Goal: Task Accomplishment & Management: Manage account settings

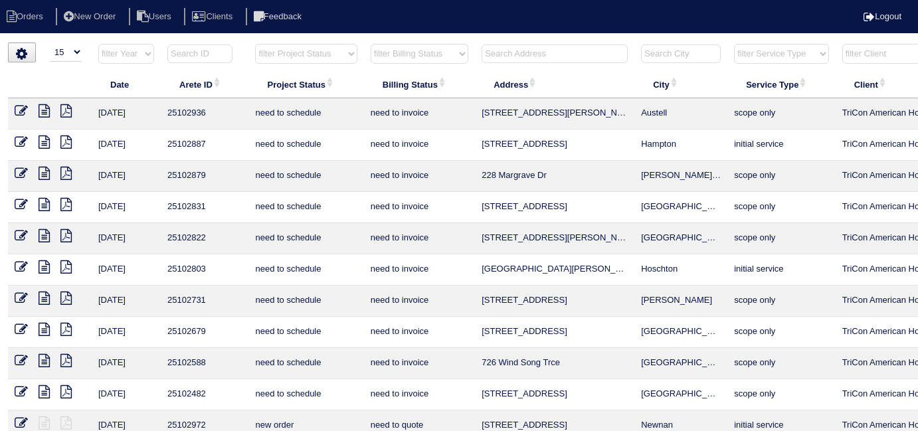
select select "15"
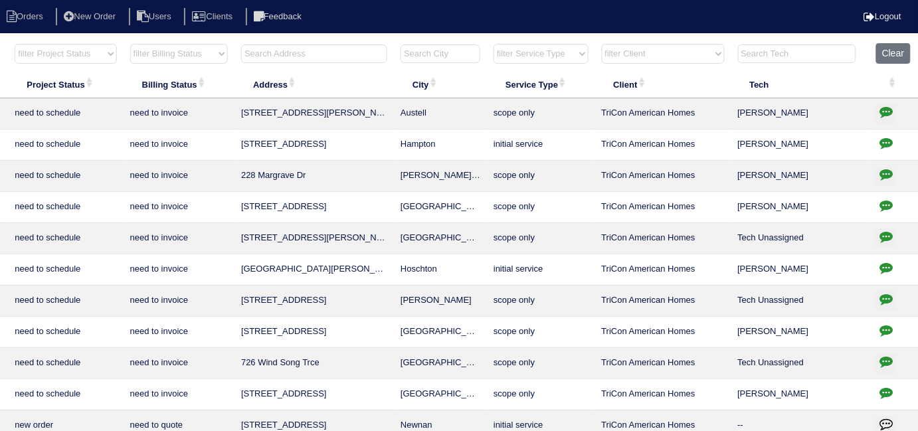
click at [344, 60] on input "text" at bounding box center [314, 54] width 146 height 19
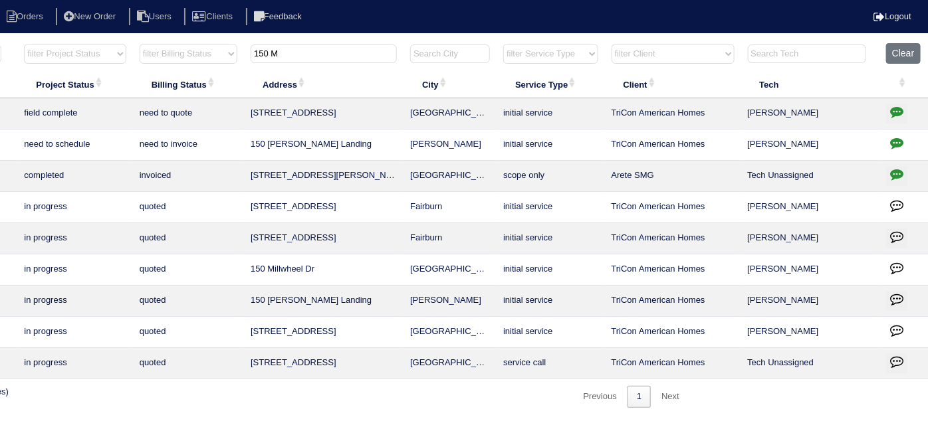
scroll to position [0, 0]
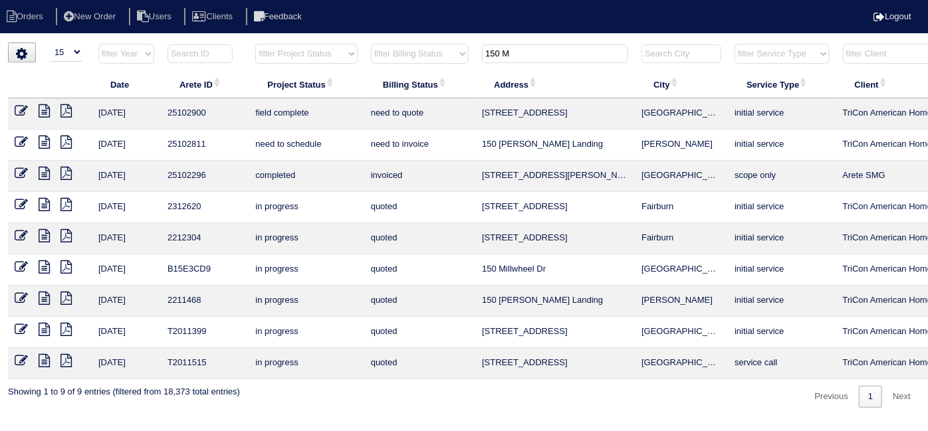
type input "150 M"
click at [45, 112] on icon at bounding box center [44, 110] width 11 height 13
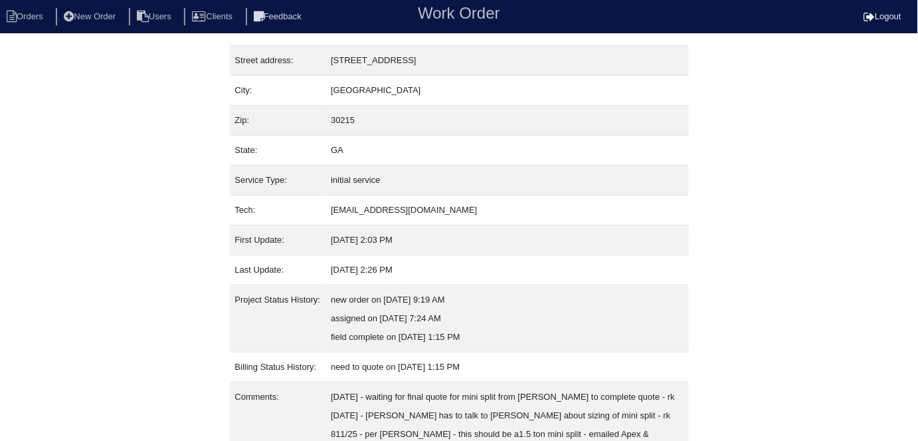
scroll to position [144, 0]
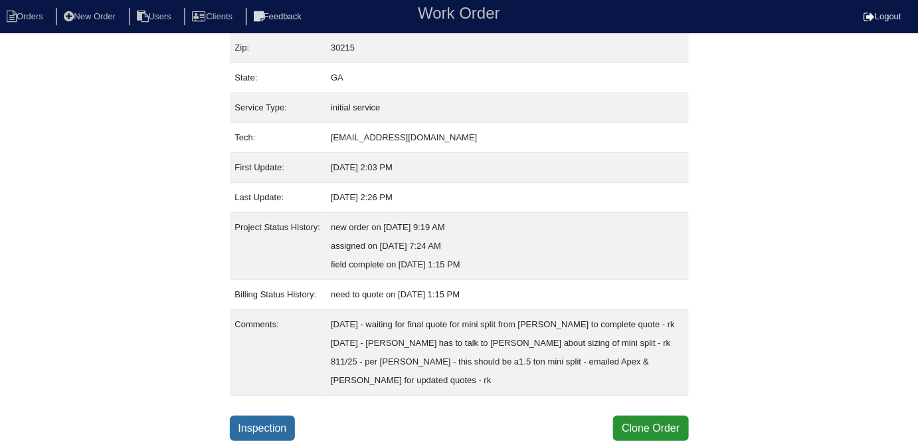
click at [262, 431] on link "Inspection" at bounding box center [263, 427] width 66 height 25
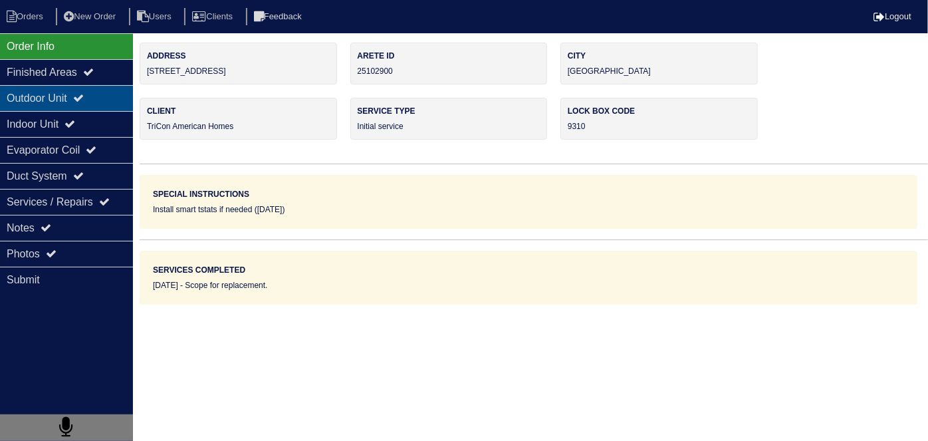
drag, startPoint x: 78, startPoint y: 108, endPoint x: 71, endPoint y: 107, distance: 7.3
click at [78, 108] on div "Outdoor Unit" at bounding box center [66, 98] width 133 height 26
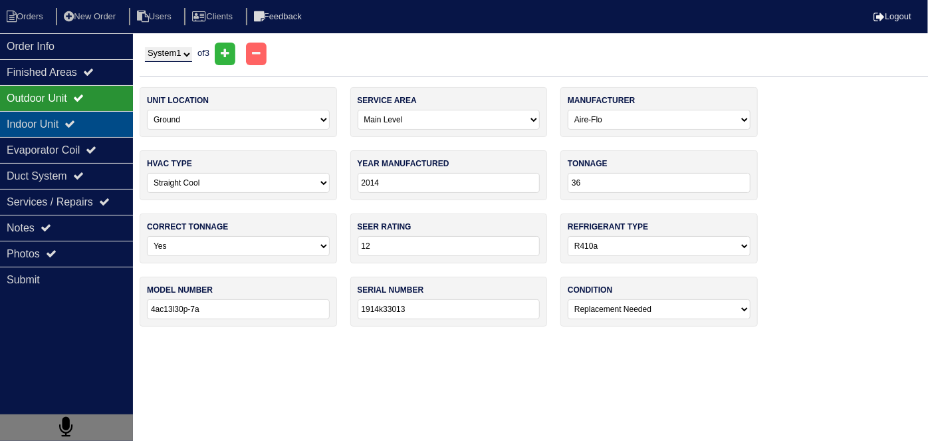
click at [71, 119] on div "Indoor Unit" at bounding box center [66, 124] width 133 height 26
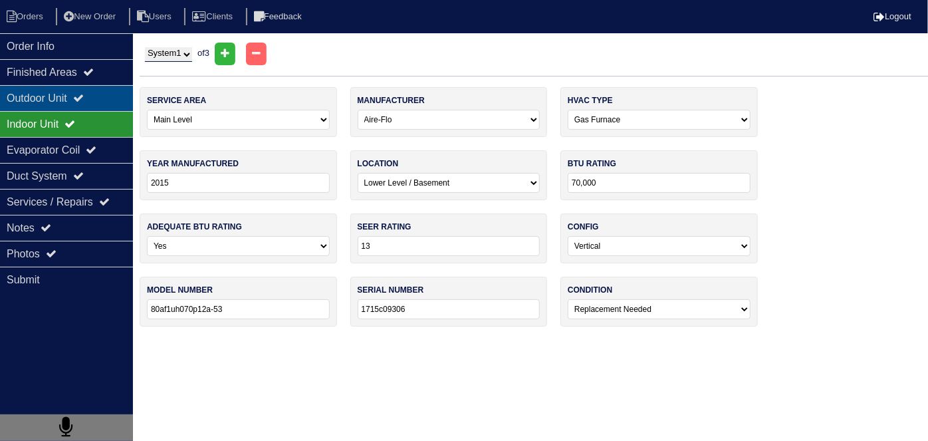
click at [65, 89] on div "Outdoor Unit" at bounding box center [66, 98] width 133 height 26
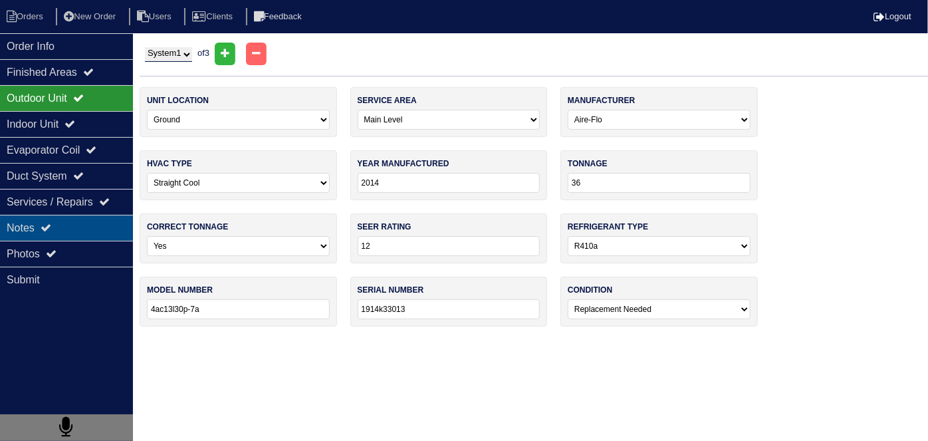
click at [66, 225] on div "Notes" at bounding box center [66, 228] width 133 height 26
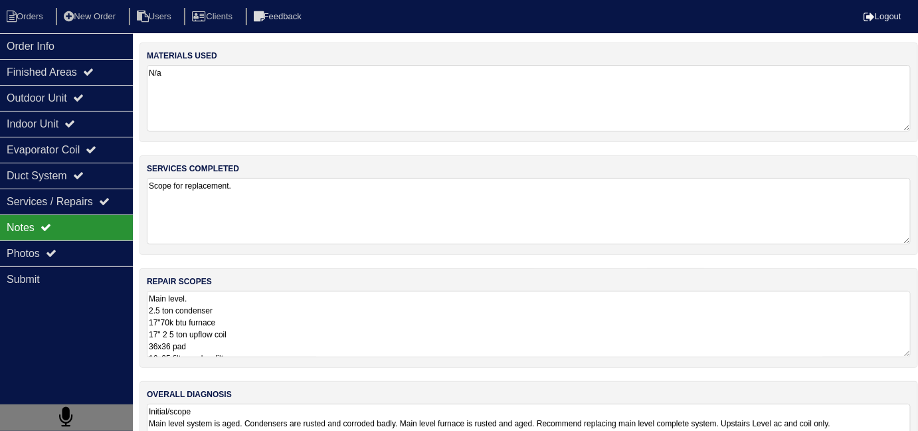
drag, startPoint x: 401, startPoint y: 336, endPoint x: 435, endPoint y: 340, distance: 34.7
click at [402, 336] on textarea "Main level. 2.5 ton condenser 17"70k btu furnace 17" 2 5 ton upflow coil 36x36 …" at bounding box center [529, 324] width 764 height 66
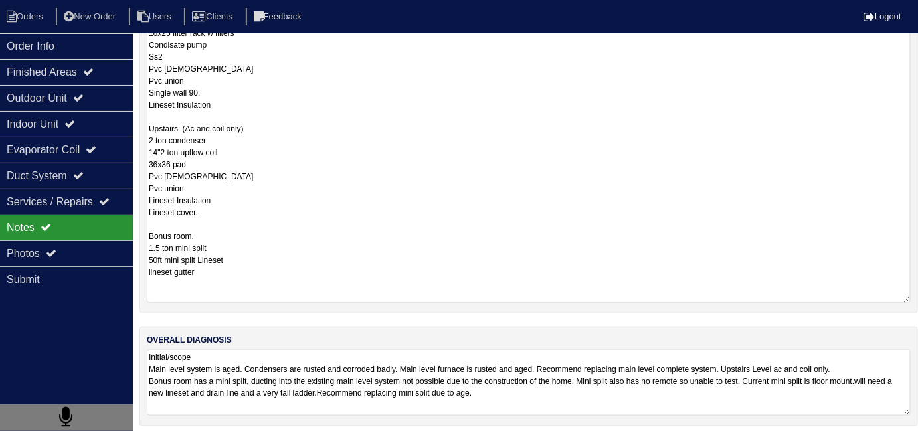
scroll to position [330, 0]
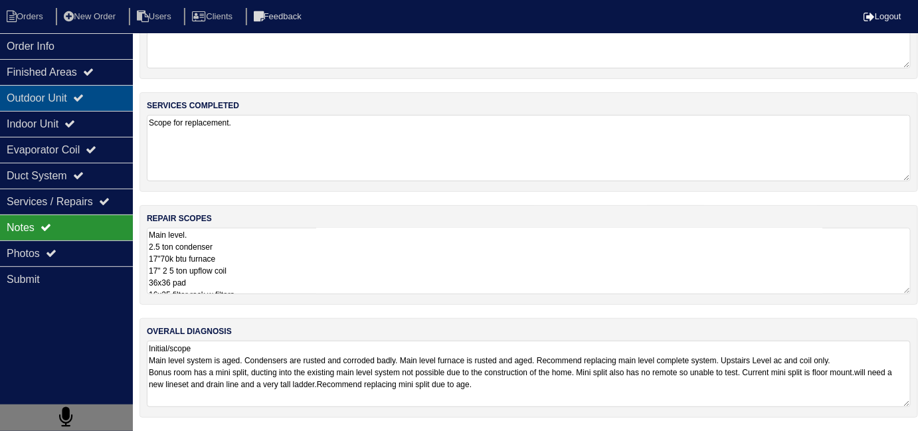
click at [54, 92] on div "Outdoor Unit" at bounding box center [66, 98] width 133 height 26
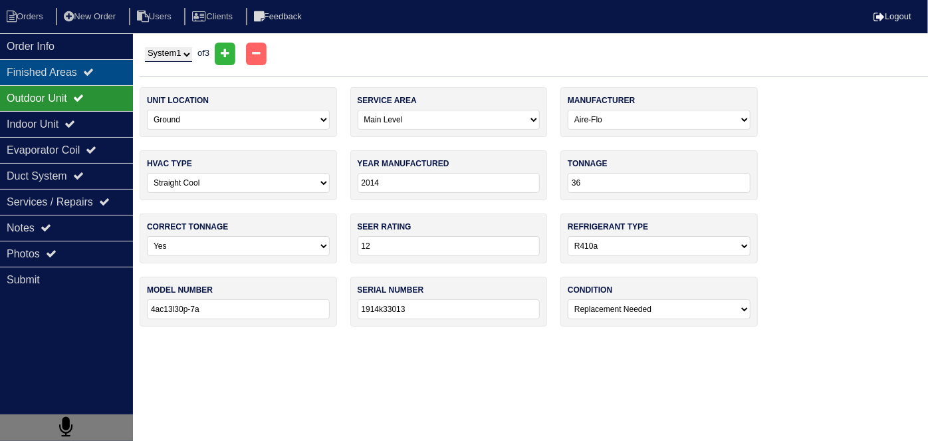
click at [50, 74] on div "Finished Areas" at bounding box center [66, 72] width 133 height 26
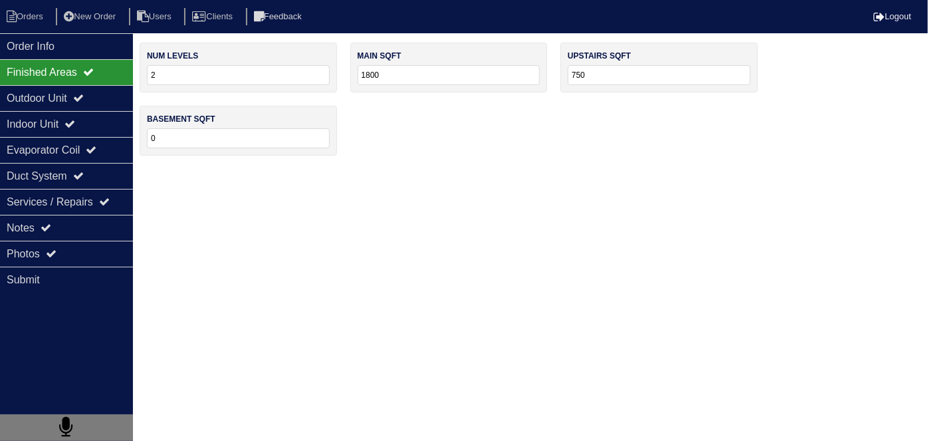
click at [37, 84] on div "Finished Areas" at bounding box center [66, 72] width 133 height 26
click at [28, 128] on div "Indoor Unit" at bounding box center [66, 124] width 133 height 26
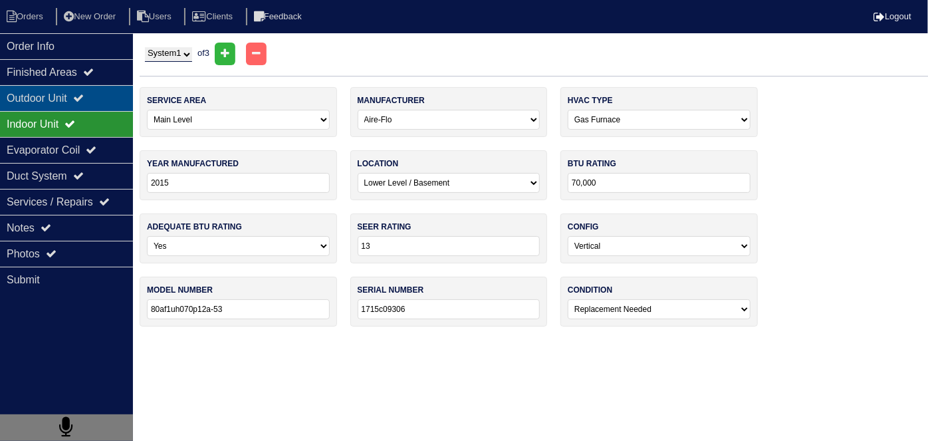
click at [41, 103] on div "Outdoor Unit" at bounding box center [66, 98] width 133 height 26
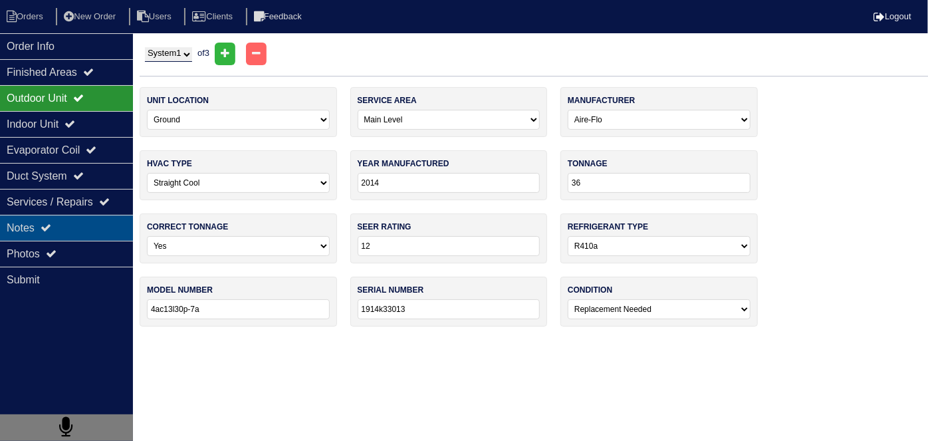
click at [92, 236] on div "Notes" at bounding box center [66, 228] width 133 height 26
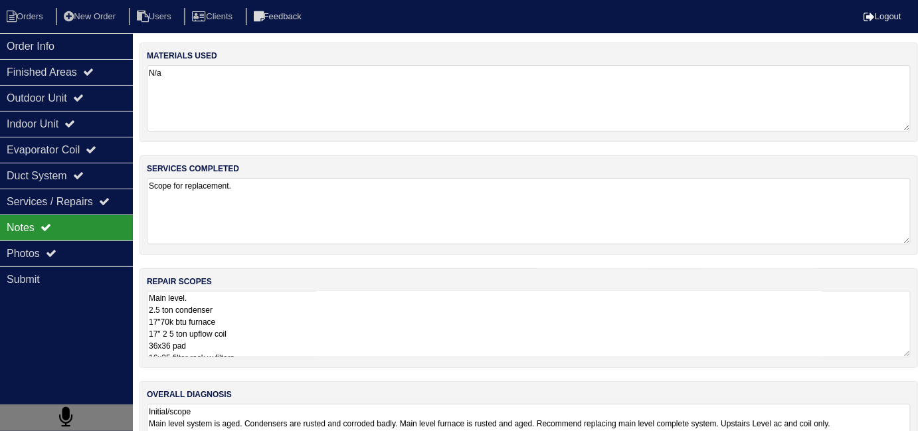
drag, startPoint x: 346, startPoint y: 320, endPoint x: 338, endPoint y: 326, distance: 9.9
click at [346, 320] on textarea "Main level. 2.5 ton condenser 17"70k btu furnace 17" 2 5 ton upflow coil 36x36 …" at bounding box center [529, 324] width 764 height 66
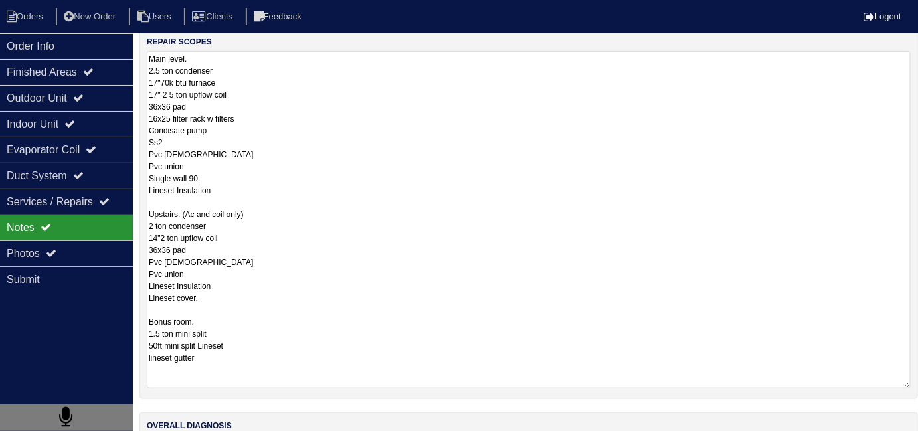
scroll to position [241, 0]
click at [19, 102] on div "Outdoor Unit" at bounding box center [66, 98] width 133 height 26
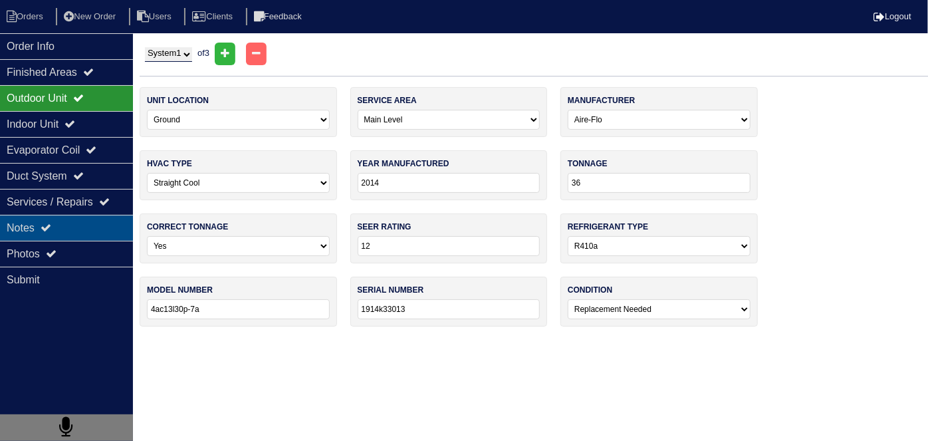
click at [74, 231] on div "Notes" at bounding box center [66, 228] width 133 height 26
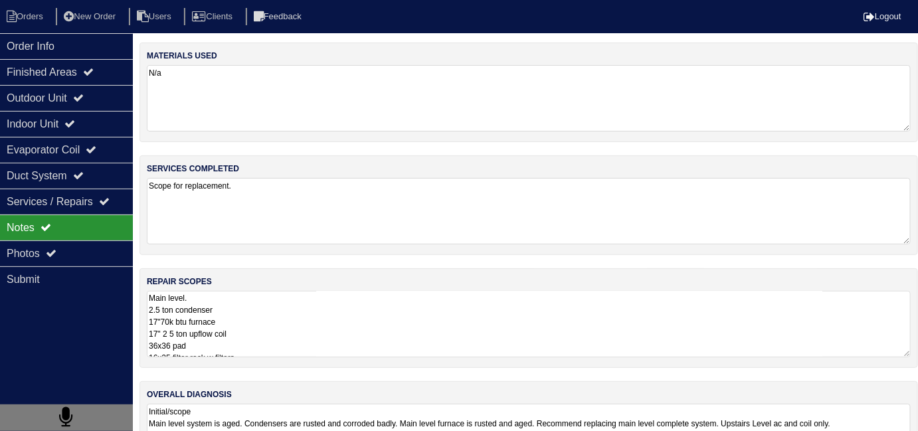
click at [318, 314] on textarea "Main level. 2.5 ton condenser 17"70k btu furnace 17" 2 5 ton upflow coil 36x36 …" at bounding box center [529, 324] width 764 height 66
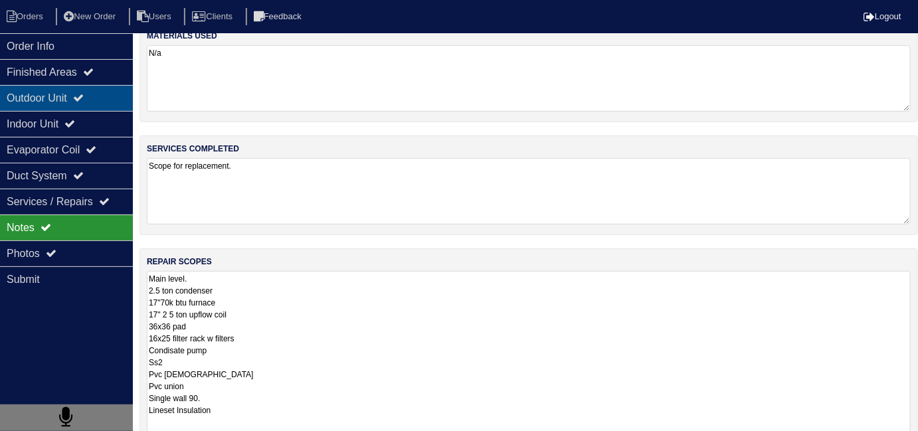
click at [67, 94] on div "Outdoor Unit" at bounding box center [66, 98] width 133 height 26
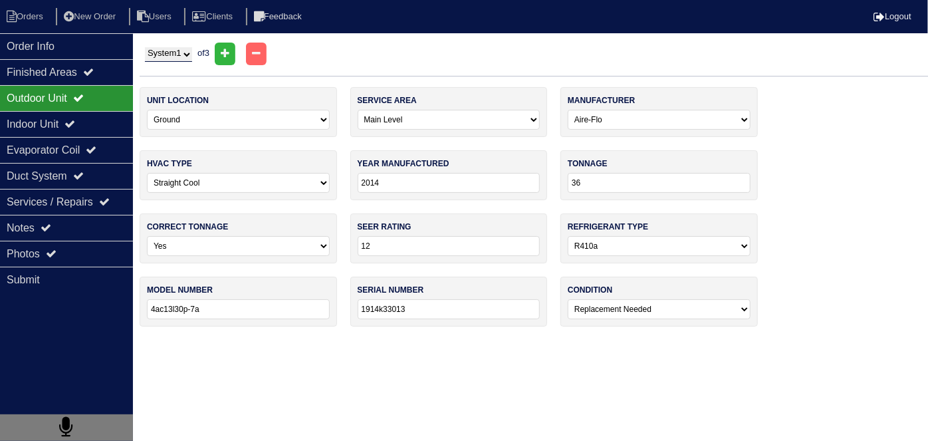
drag, startPoint x: 174, startPoint y: 54, endPoint x: 165, endPoint y: 60, distance: 11.1
click at [174, 54] on select "System 1 System 2 System 3" at bounding box center [168, 54] width 47 height 15
select select "2"
click at [145, 47] on select "System 1 System 2 System 3" at bounding box center [168, 54] width 47 height 15
select select "1"
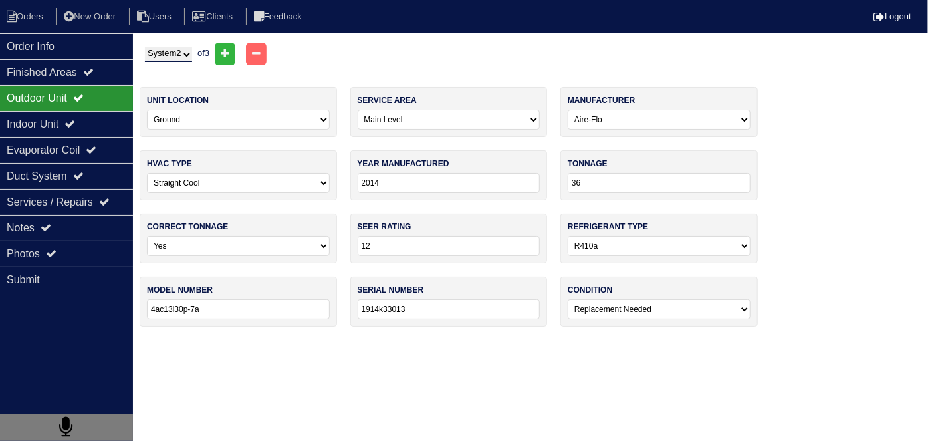
type input "24"
type input "4ac13l24p-8a"
type input "1914e11321"
drag, startPoint x: 179, startPoint y: 56, endPoint x: 171, endPoint y: 60, distance: 8.3
click at [177, 58] on select "System 1 System 2 System 3" at bounding box center [168, 54] width 47 height 15
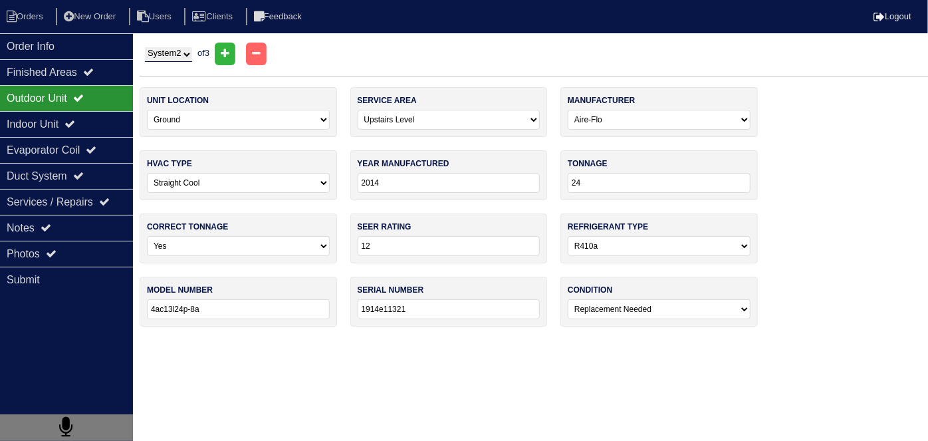
select select "1"
click at [145, 47] on select "System 1 System 2 System 3" at bounding box center [168, 54] width 47 height 15
select select "0"
type input "36"
type input "4ac13l30p-7a"
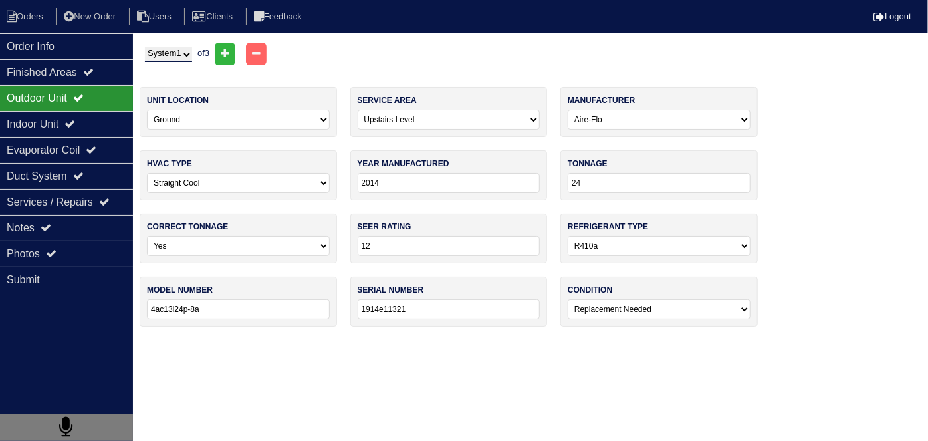
type input "1914k33013"
click at [60, 222] on div "Notes" at bounding box center [66, 228] width 133 height 26
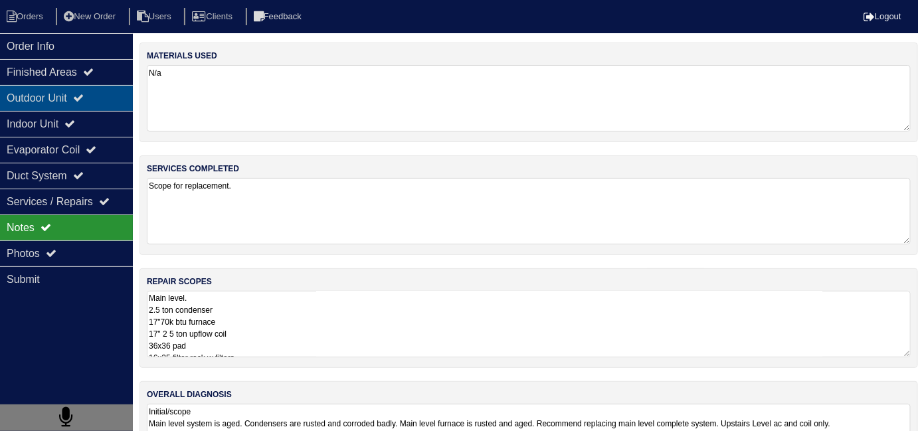
click at [46, 106] on div "Outdoor Unit" at bounding box center [66, 98] width 133 height 26
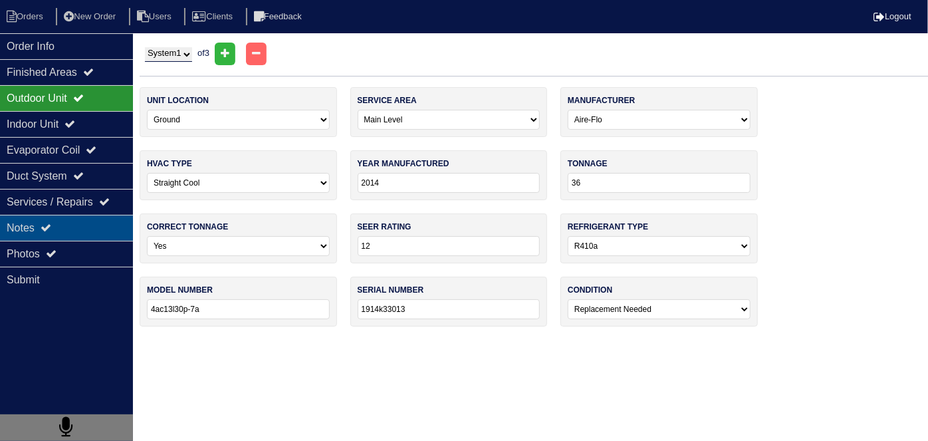
click at [56, 219] on div "Notes" at bounding box center [66, 228] width 133 height 26
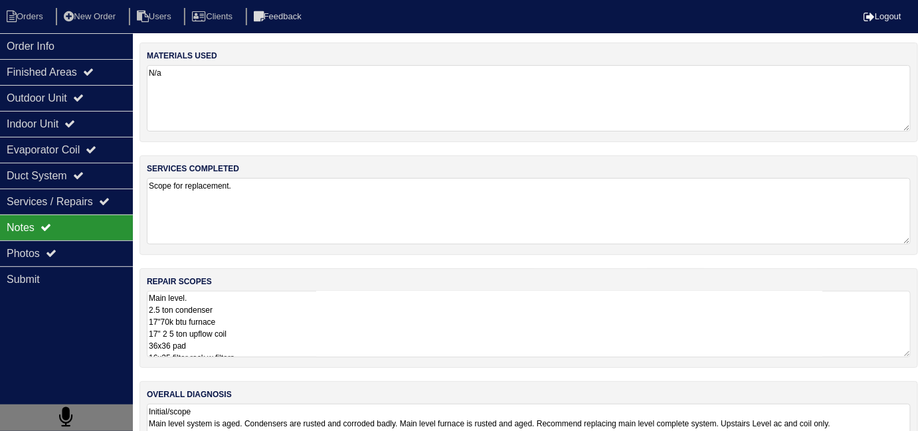
click at [301, 284] on div "repair scopes Main level. 2.5 ton condenser 17"70k btu furnace 17" 2 5 ton upfl…" at bounding box center [529, 318] width 779 height 100
click at [372, 321] on textarea "Main level. 2.5 ton condenser 17"70k btu furnace 17" 2 5 ton upflow coil 36x36 …" at bounding box center [529, 324] width 764 height 66
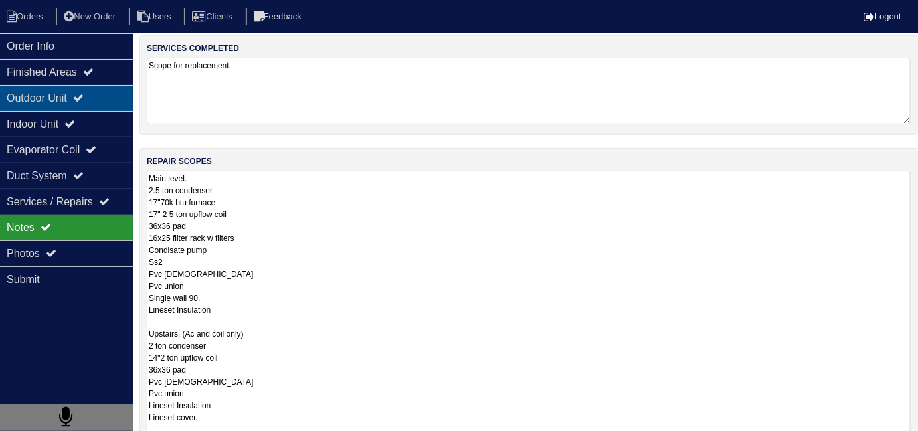
scroll to position [59, 0]
click at [88, 106] on div "Outdoor Unit" at bounding box center [66, 98] width 133 height 26
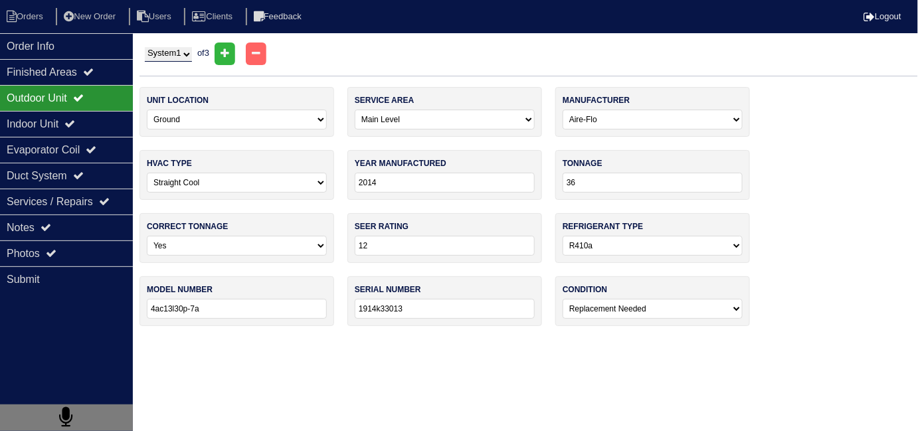
scroll to position [0, 0]
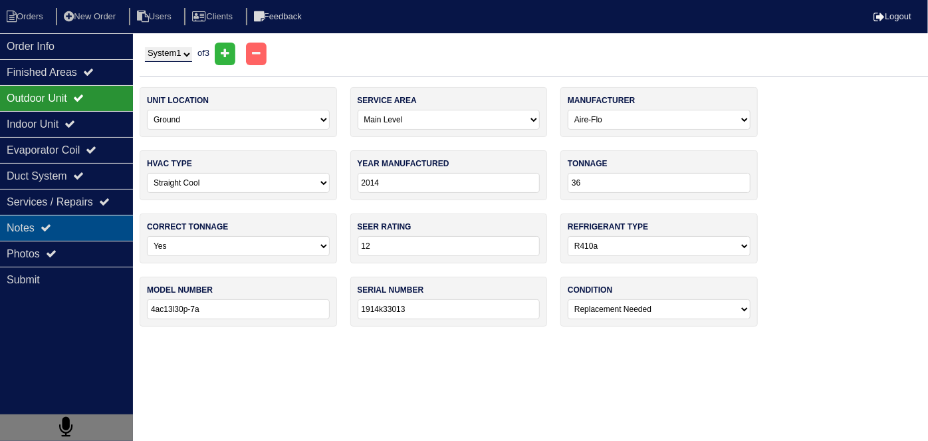
click at [56, 231] on div "Notes" at bounding box center [66, 228] width 133 height 26
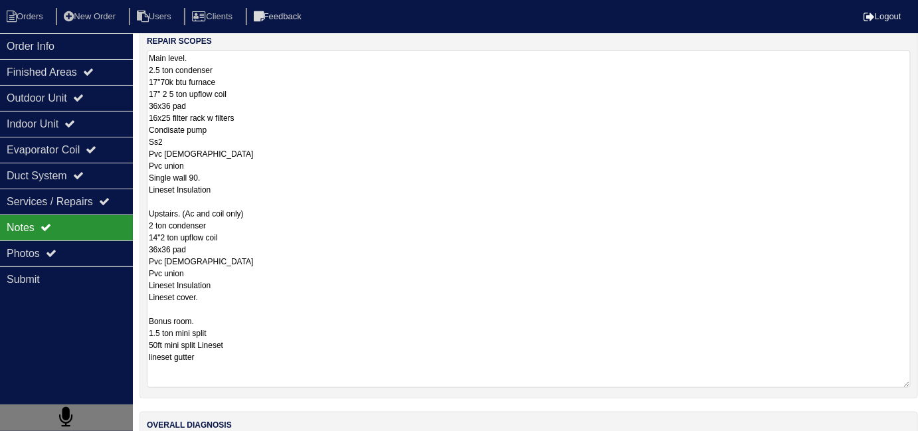
scroll to position [1, 0]
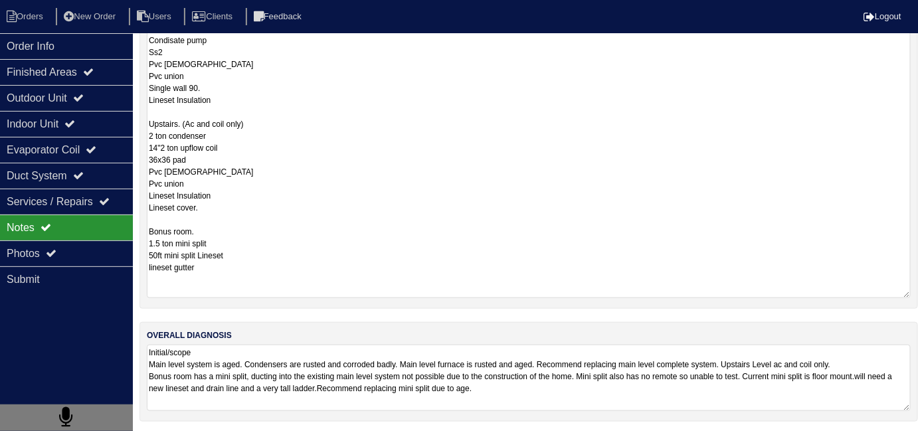
click at [698, 394] on textarea "Initial/scope Main level system is aged. Condensers are rusted and corroded bad…" at bounding box center [529, 378] width 764 height 66
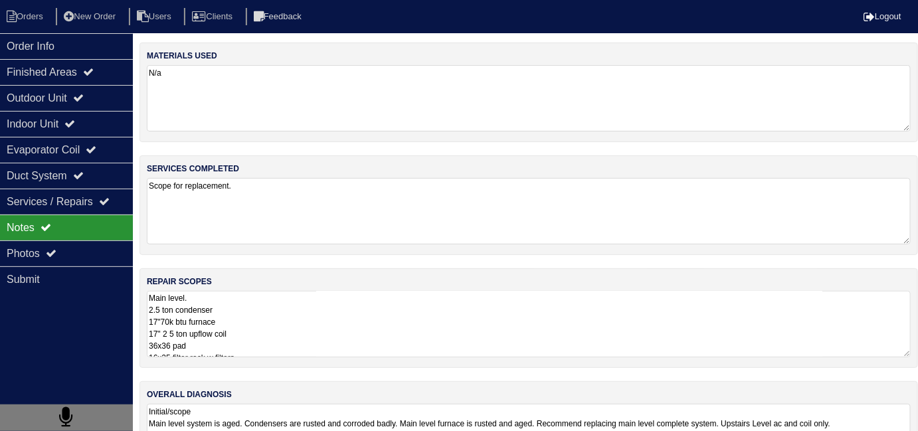
scroll to position [0, 0]
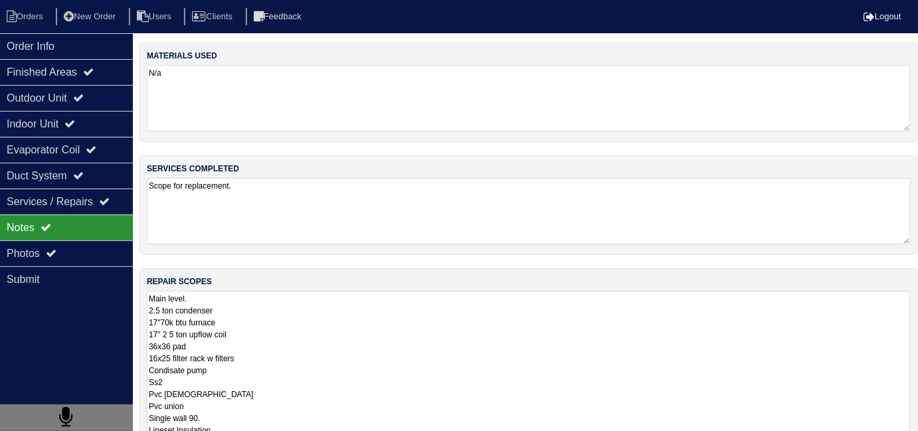
click at [68, 60] on div "Finished Areas" at bounding box center [66, 72] width 133 height 26
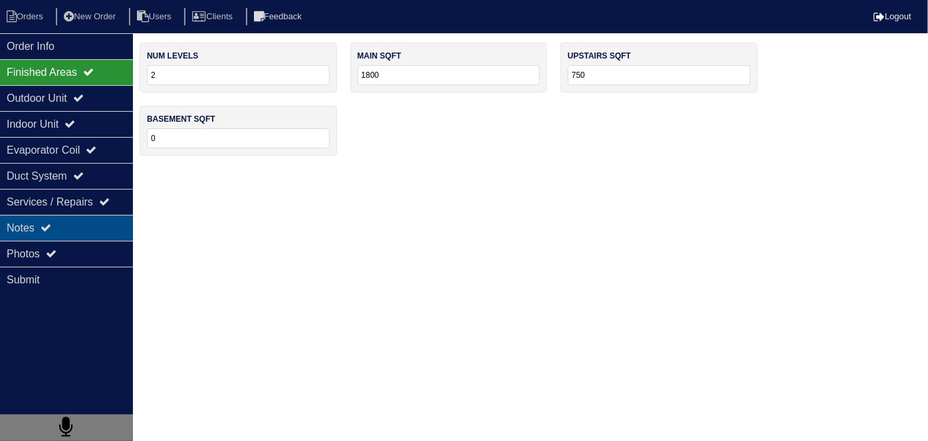
click at [49, 223] on icon at bounding box center [46, 227] width 11 height 11
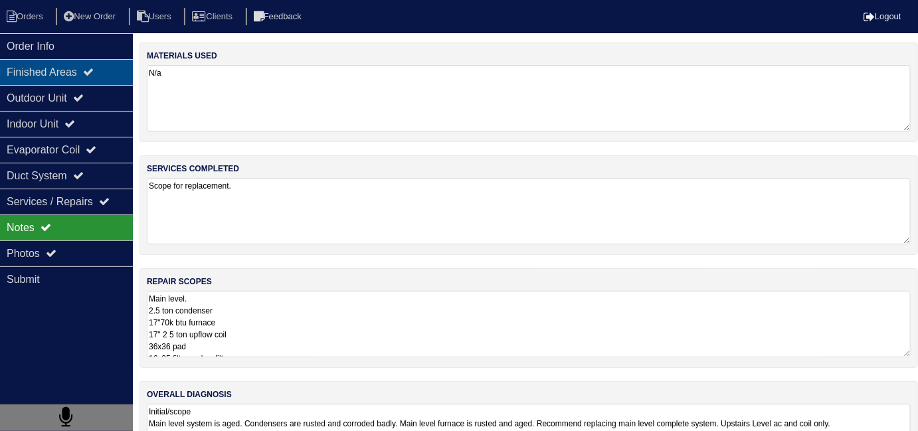
click at [94, 78] on div "Finished Areas" at bounding box center [66, 72] width 133 height 26
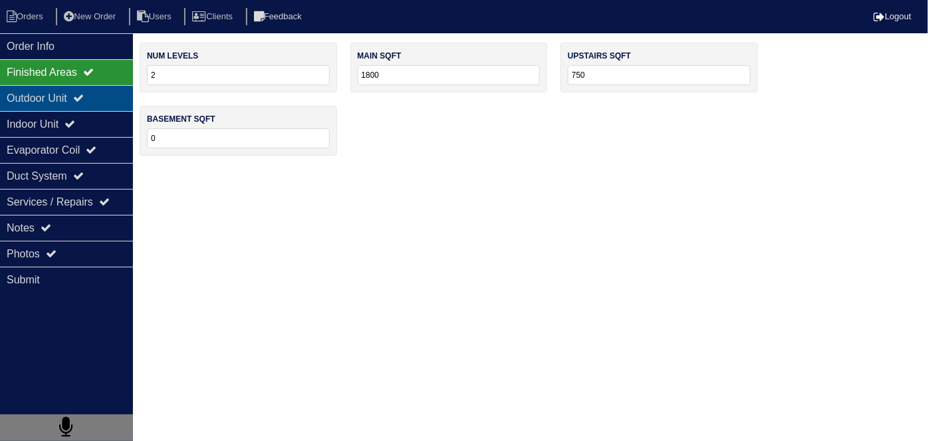
click at [88, 87] on div "Outdoor Unit" at bounding box center [66, 98] width 133 height 26
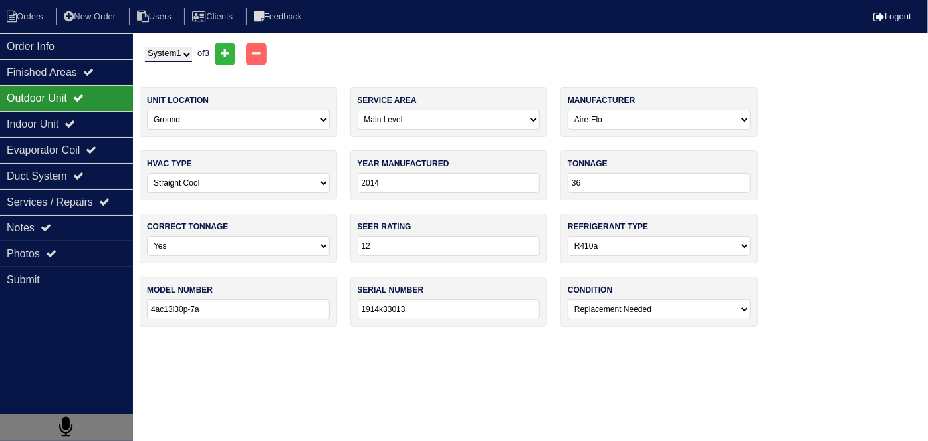
click at [207, 252] on select "-select- Yes No - Unit Undersized No - Unit Oversized" at bounding box center [238, 246] width 183 height 20
click at [91, 227] on div "Notes" at bounding box center [66, 228] width 133 height 26
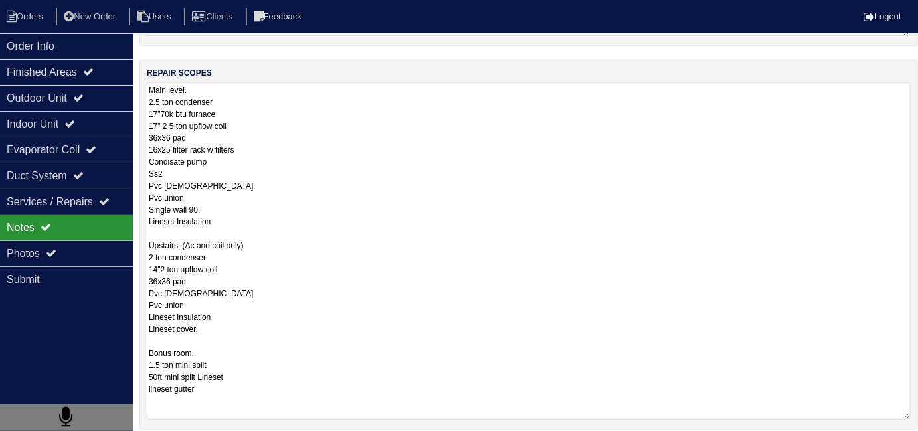
scroll to position [209, 0]
drag, startPoint x: 240, startPoint y: 101, endPoint x: 146, endPoint y: 101, distance: 94.4
click at [146, 101] on div "repair scopes Main level. 2.5 ton condenser 17"70k btu furnace 17" 2 5 ton upfl…" at bounding box center [529, 244] width 779 height 371
click at [399, 86] on textarea "Main level. 2.5 ton condenser 17"70k btu furnace 17" 2 5 ton upflow coil 36x36 …" at bounding box center [529, 251] width 764 height 338
click at [248, 100] on textarea "Main level. 2.5 ton condenser 17"70k btu furnace 17" 2 5 ton upflow coil 36x36 …" at bounding box center [529, 251] width 764 height 338
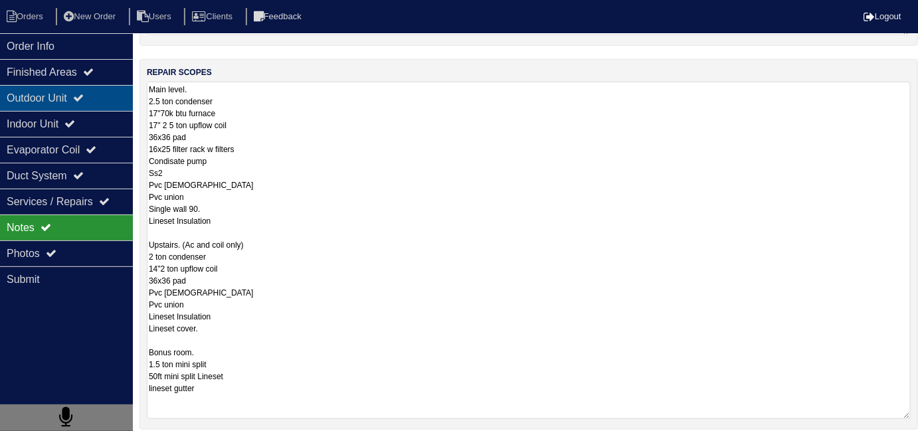
click at [46, 87] on div "Outdoor Unit" at bounding box center [66, 98] width 133 height 26
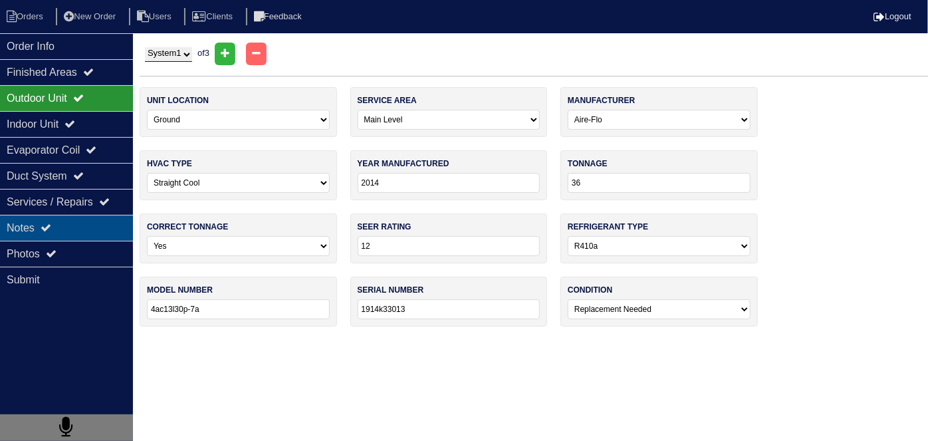
click at [65, 233] on div "Notes" at bounding box center [66, 228] width 133 height 26
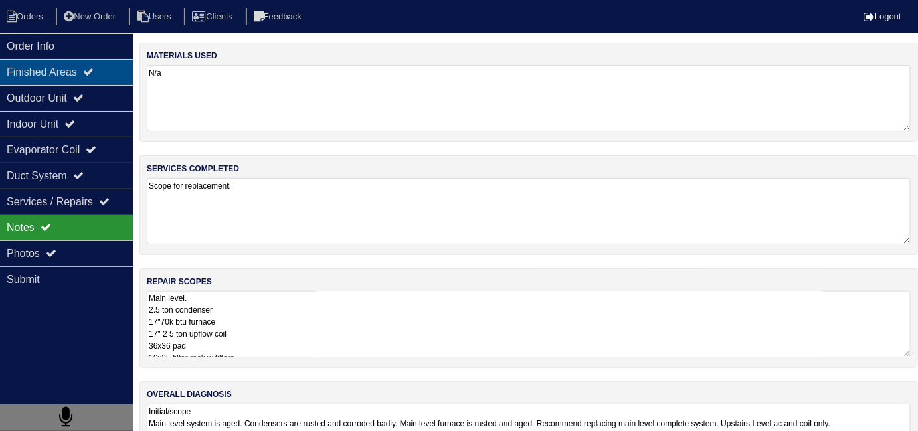
click at [86, 83] on div "Finished Areas" at bounding box center [66, 72] width 133 height 26
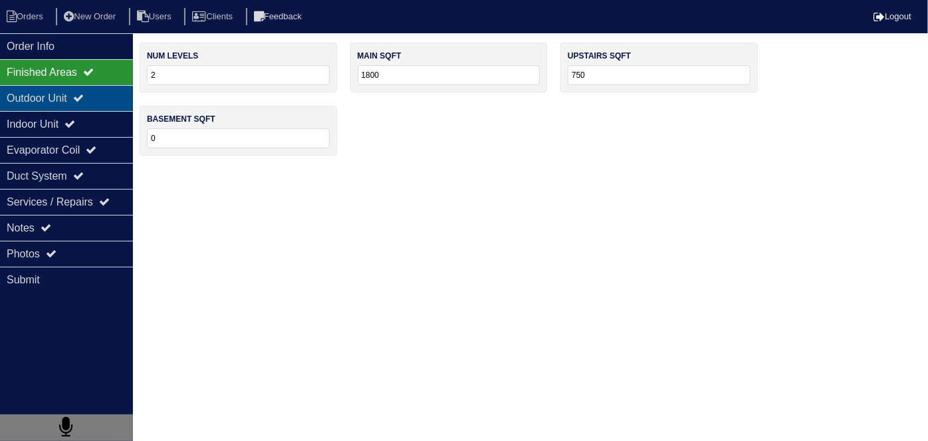
click at [78, 101] on div "Outdoor Unit" at bounding box center [66, 98] width 133 height 26
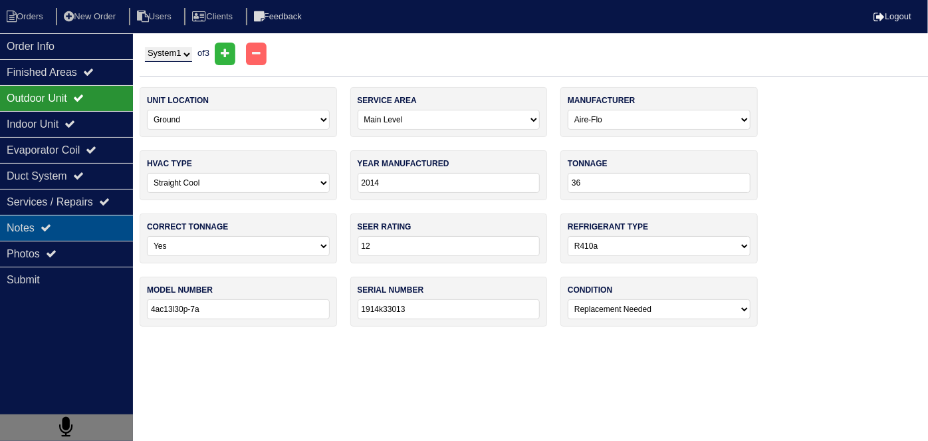
click at [87, 223] on div "Notes" at bounding box center [66, 228] width 133 height 26
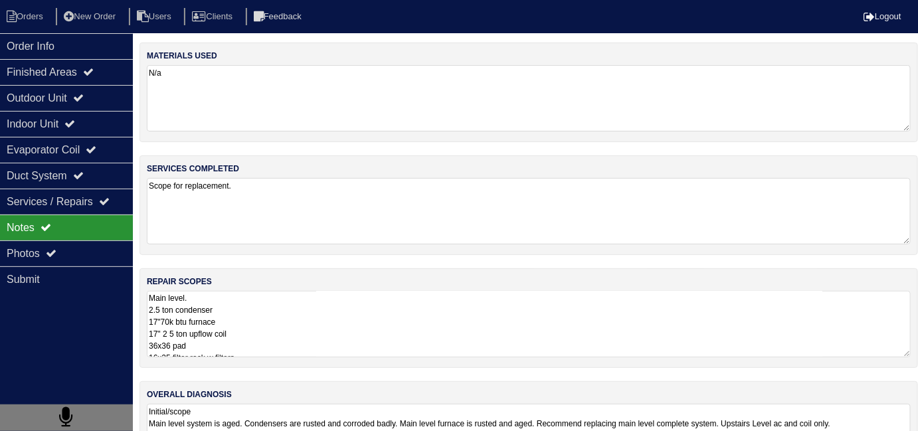
click at [393, 296] on textarea "Main level. 2.5 ton condenser 17"70k btu furnace 17" 2 5 ton upflow coil 36x36 …" at bounding box center [529, 324] width 764 height 66
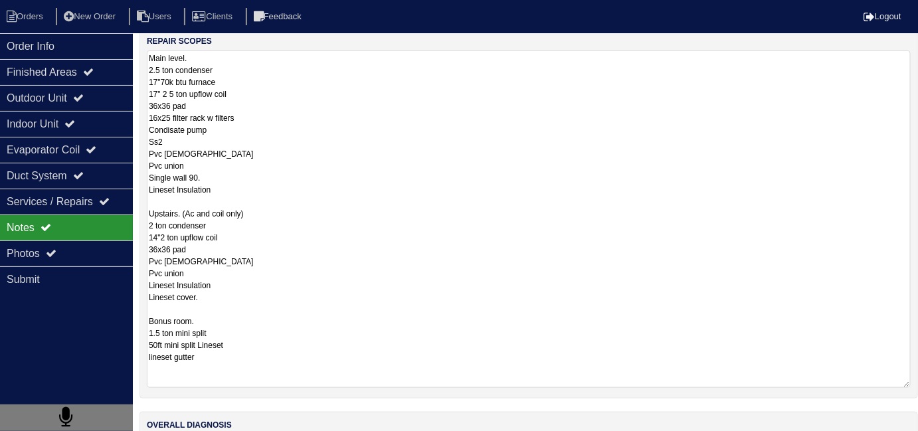
click at [391, 308] on textarea "Main level. 2.5 ton condenser 17"70k btu furnace 17" 2 5 ton upflow coil 36x36 …" at bounding box center [529, 220] width 764 height 338
click at [274, 169] on textarea "Main level. 2.5 ton condenser 17"70k btu furnace 17" 2 5 ton upflow coil 36x36 …" at bounding box center [529, 219] width 764 height 338
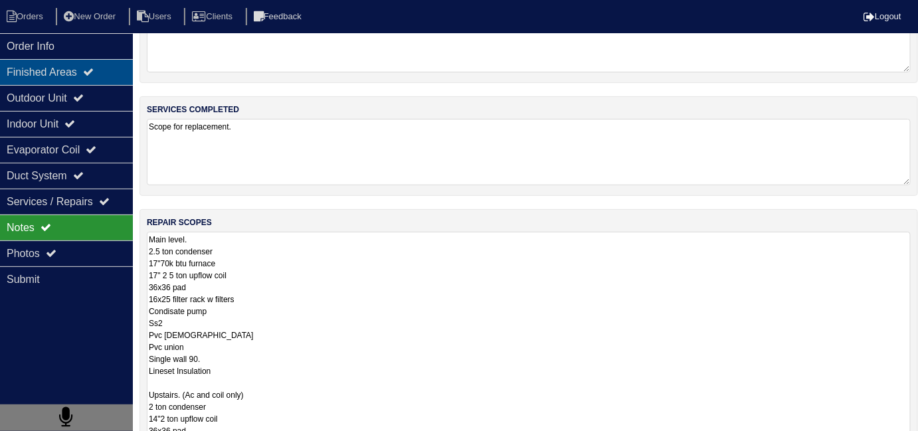
click at [53, 76] on div "Finished Areas" at bounding box center [66, 72] width 133 height 26
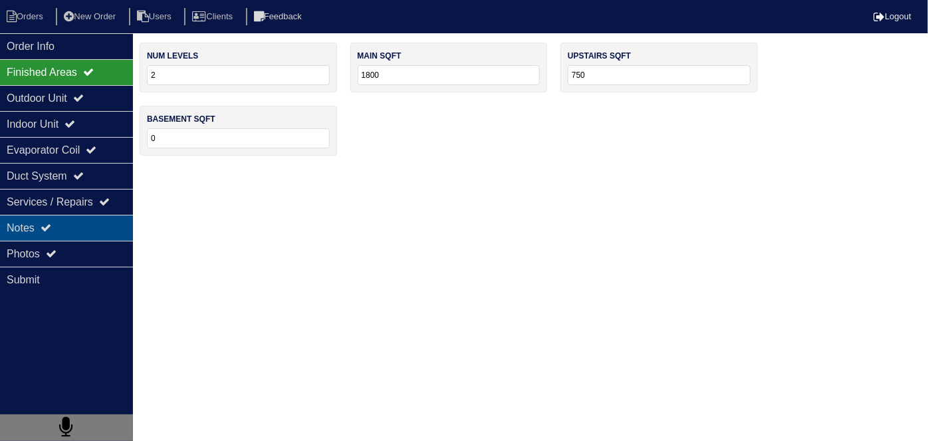
drag, startPoint x: 64, startPoint y: 220, endPoint x: 51, endPoint y: 211, distance: 15.9
click at [64, 220] on div "Notes" at bounding box center [66, 228] width 133 height 26
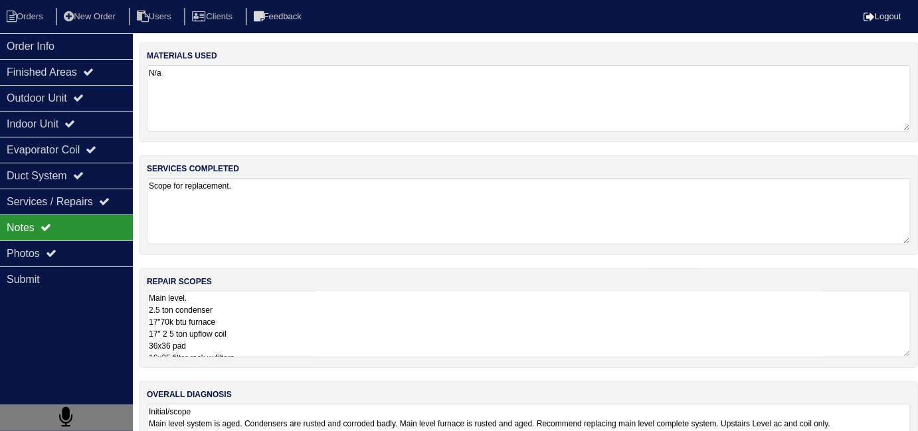
click at [333, 298] on textarea "Main level. 2.5 ton condenser 17"70k btu furnace 17" 2 5 ton upflow coil 36x36 …" at bounding box center [529, 324] width 764 height 66
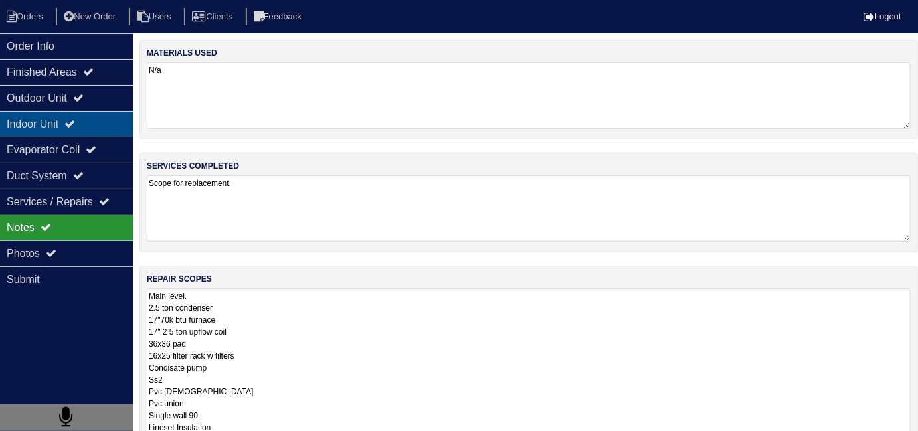
scroll to position [3, 0]
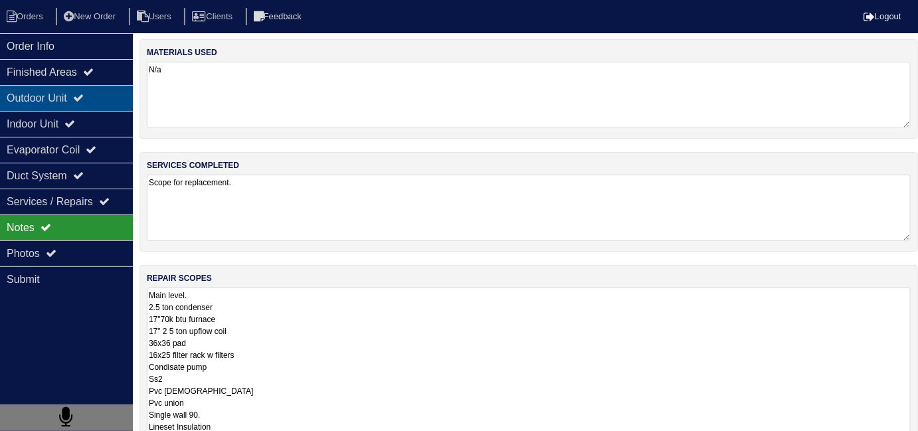
click at [72, 108] on div "Outdoor Unit" at bounding box center [66, 98] width 133 height 26
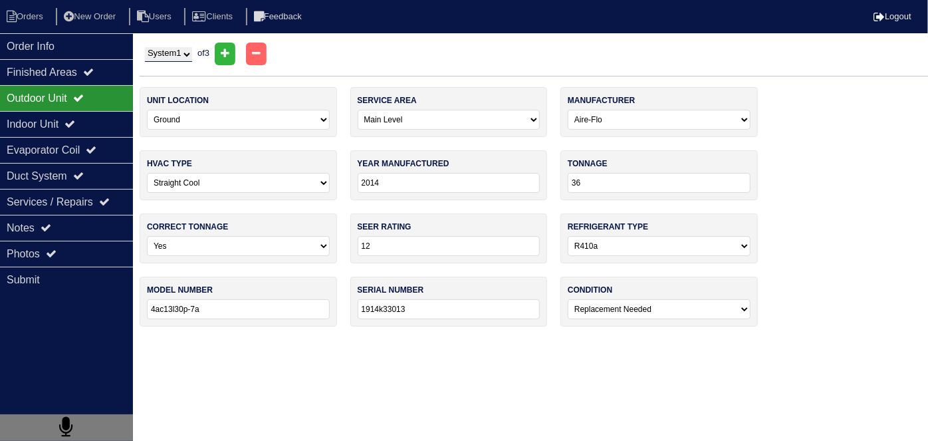
click at [186, 54] on select "System 1 System 2 System 3" at bounding box center [168, 54] width 47 height 15
select select "2"
click at [145, 47] on select "System 1 System 2 System 3" at bounding box center [168, 54] width 47 height 15
select select "1"
type input "24"
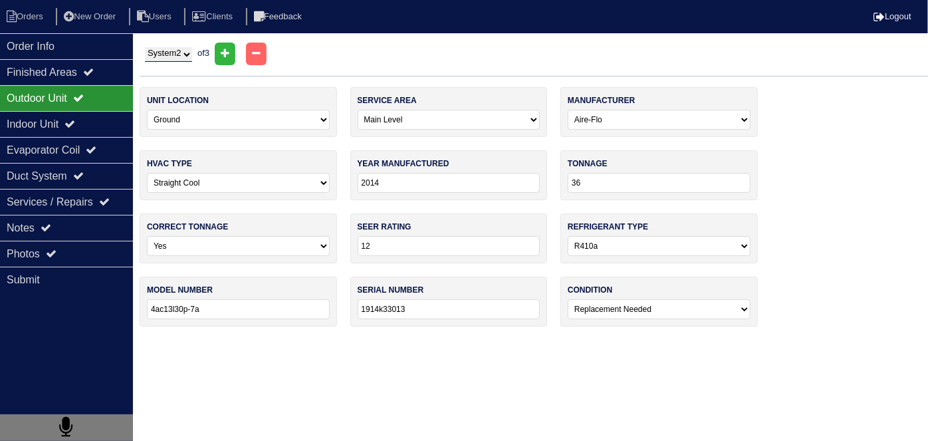
type input "4ac13l24p-8a"
type input "1914e11321"
click at [62, 115] on div "Indoor Unit" at bounding box center [66, 124] width 133 height 26
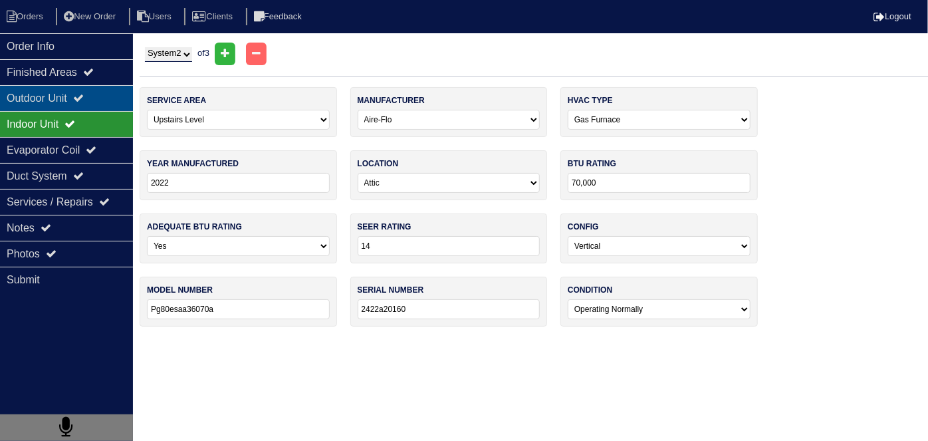
click at [61, 98] on div "Outdoor Unit" at bounding box center [66, 98] width 133 height 26
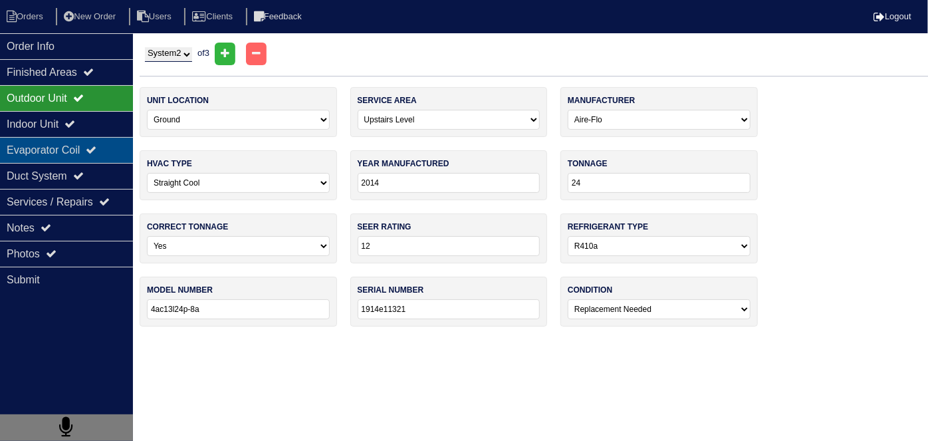
click at [60, 154] on div "Evaporator Coil" at bounding box center [66, 150] width 133 height 26
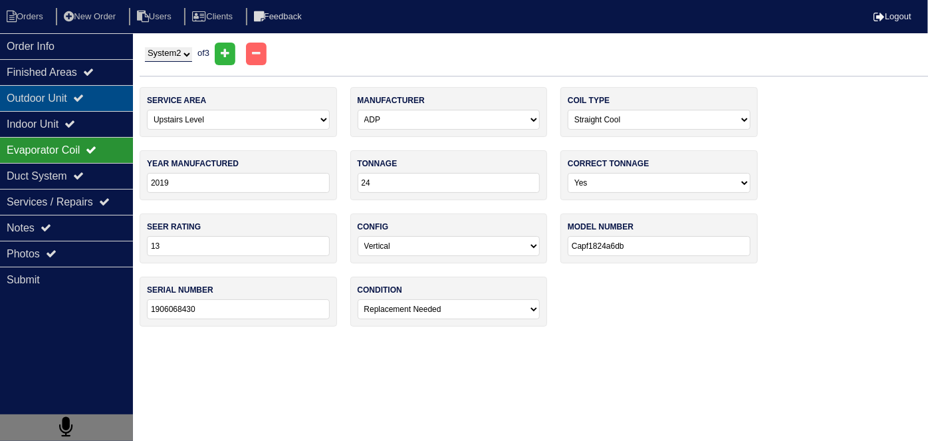
click at [56, 85] on div "Outdoor Unit" at bounding box center [66, 98] width 133 height 26
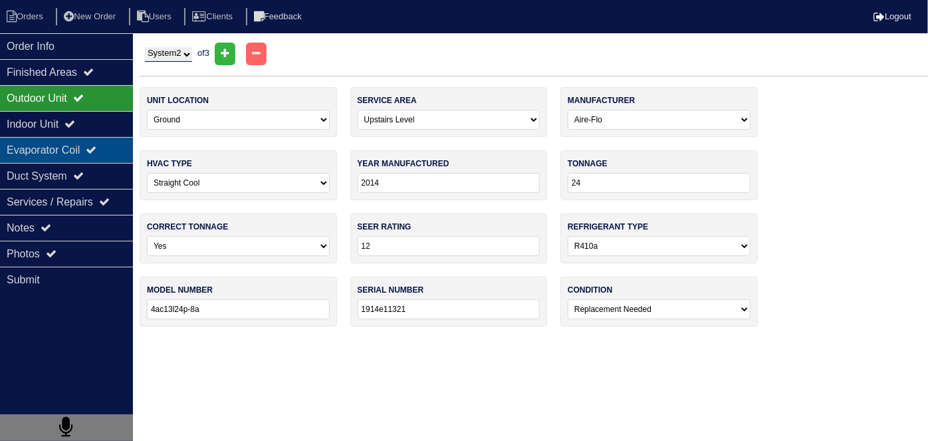
click at [55, 144] on div "Evaporator Coil" at bounding box center [66, 150] width 133 height 26
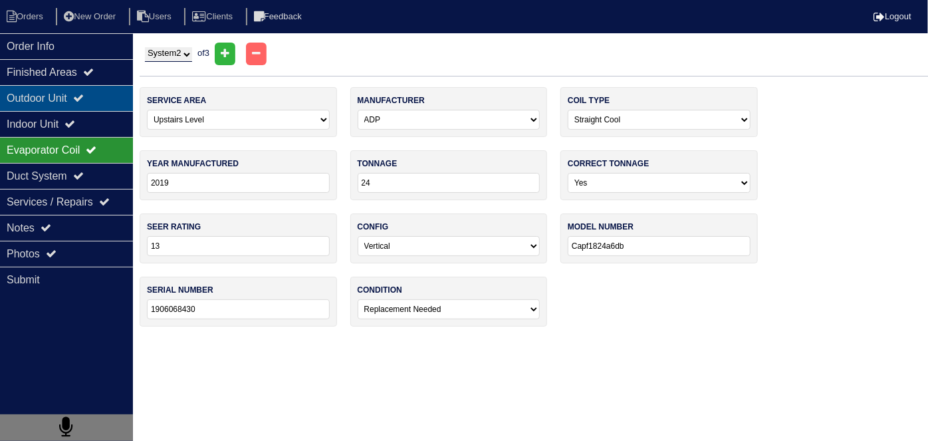
click at [56, 85] on div "Outdoor Unit" at bounding box center [66, 98] width 133 height 26
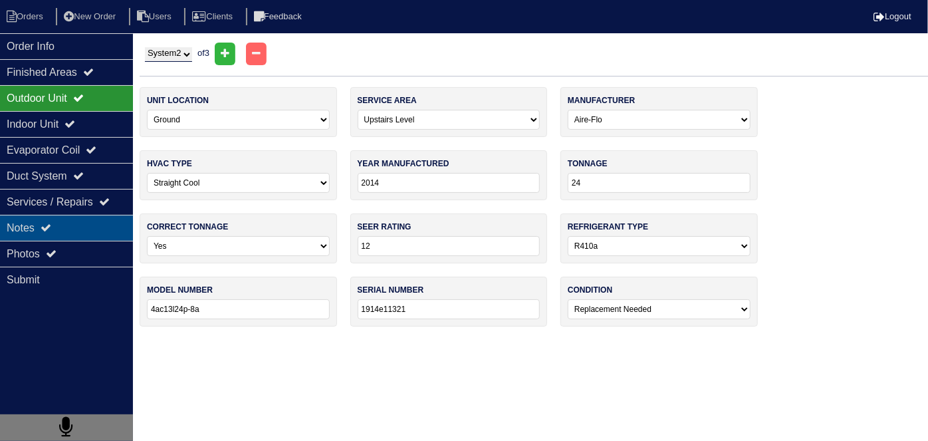
click at [102, 235] on div "Notes" at bounding box center [66, 228] width 133 height 26
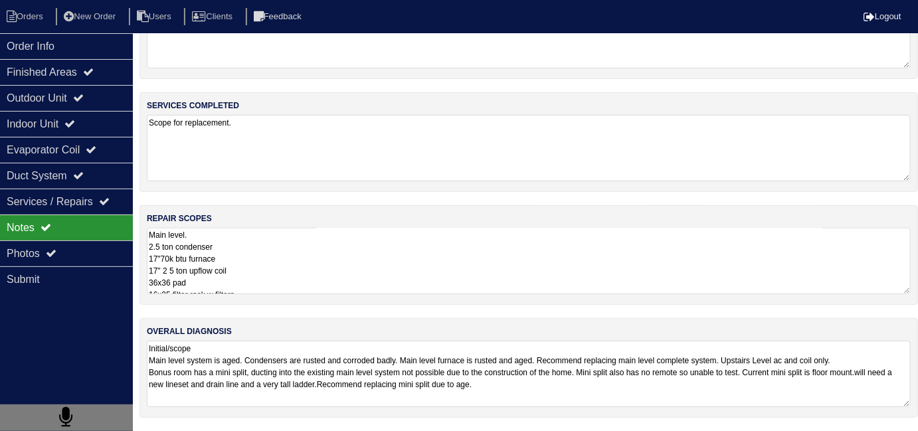
scroll to position [59, 0]
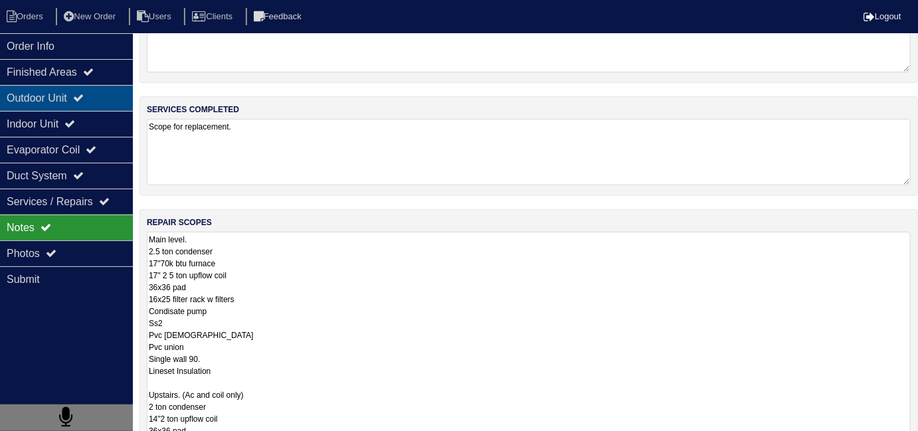
click at [53, 85] on div "Outdoor Unit" at bounding box center [66, 98] width 133 height 26
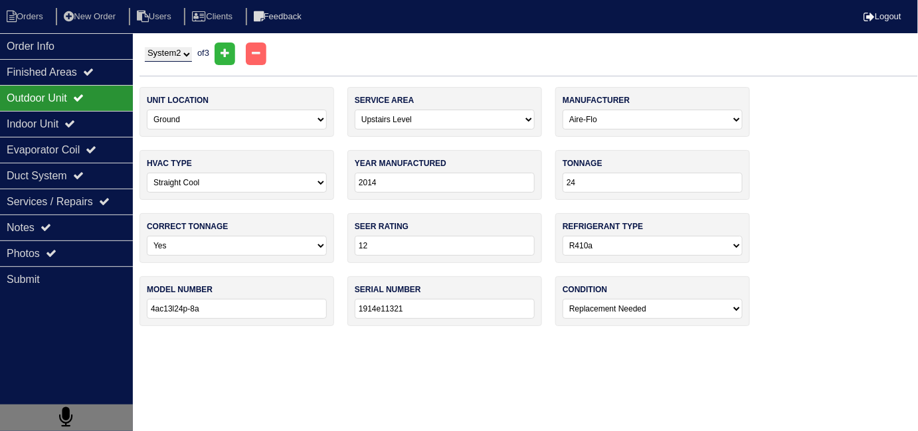
scroll to position [0, 0]
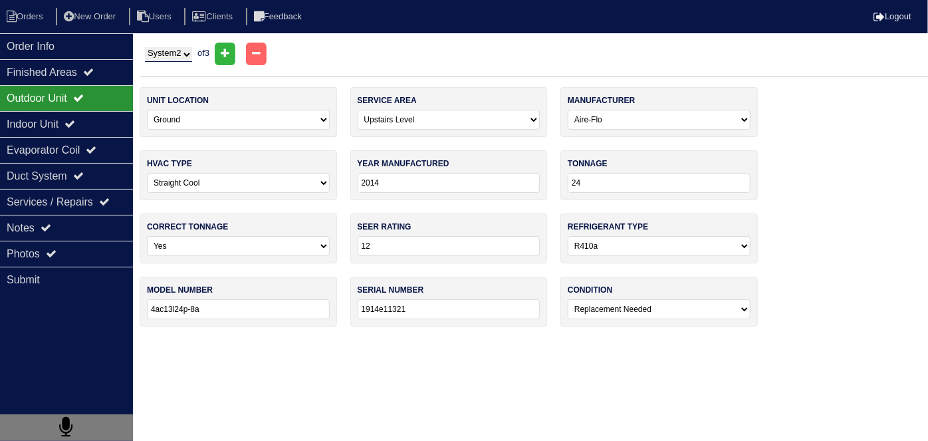
click at [159, 54] on select "System 1 System 2 System 3" at bounding box center [168, 54] width 47 height 15
select select "3"
click at [145, 47] on select "System 1 System 2 System 3" at bounding box center [168, 54] width 47 height 15
select select "3"
select select "Fujitsu"
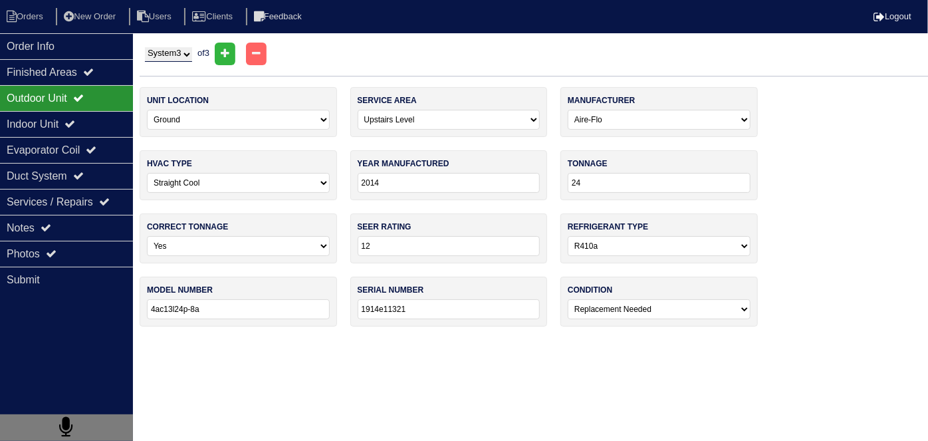
select select "1"
type input "2000"
type input "18"
select select "2"
type input "9"
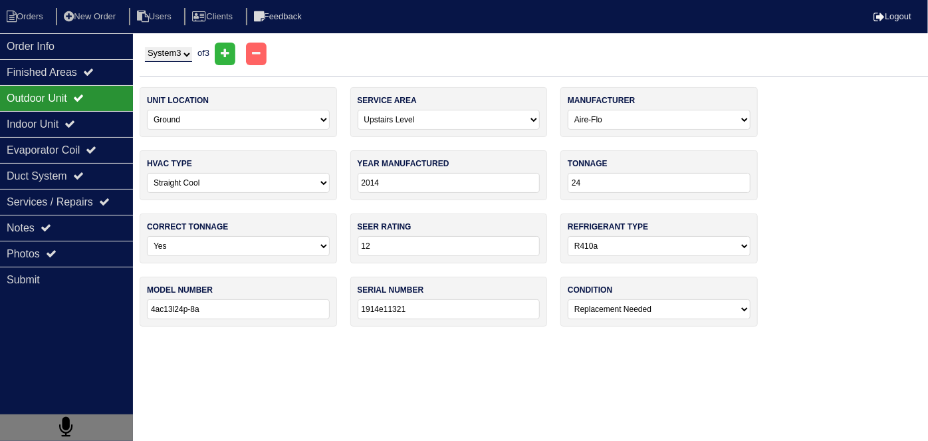
select select "0"
type input "Aou18rlx"
type input "Cqn007340"
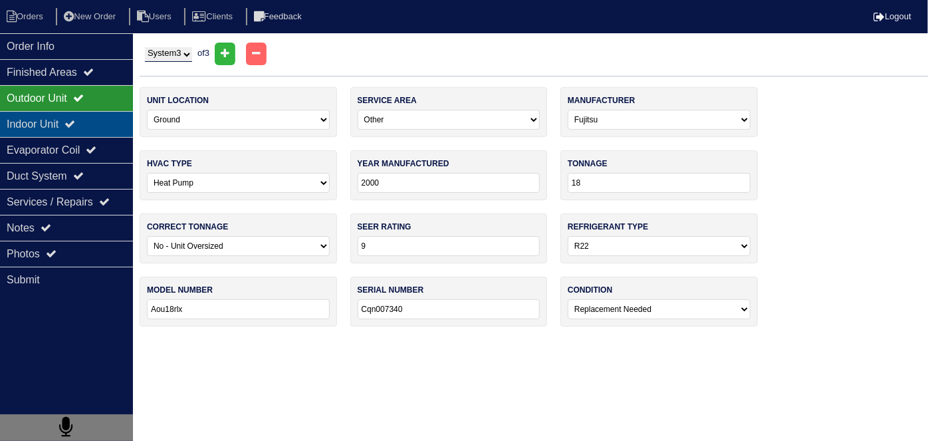
click at [76, 132] on div "Indoor Unit" at bounding box center [66, 124] width 133 height 26
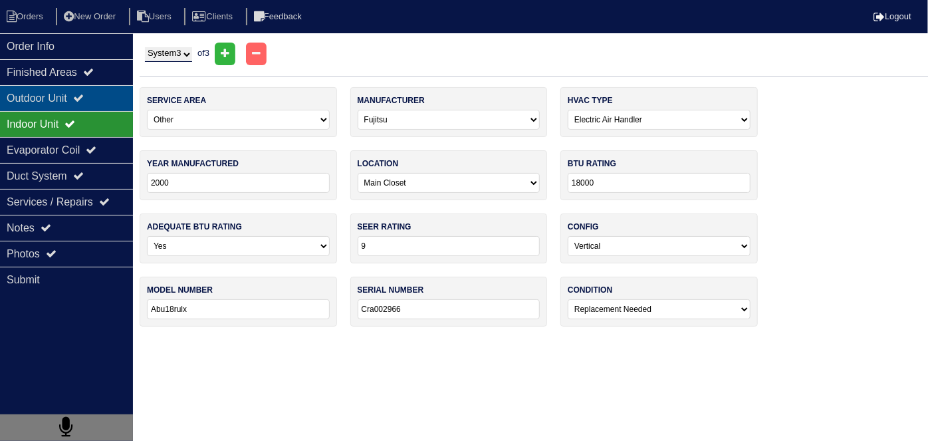
click at [70, 105] on div "Outdoor Unit" at bounding box center [66, 98] width 133 height 26
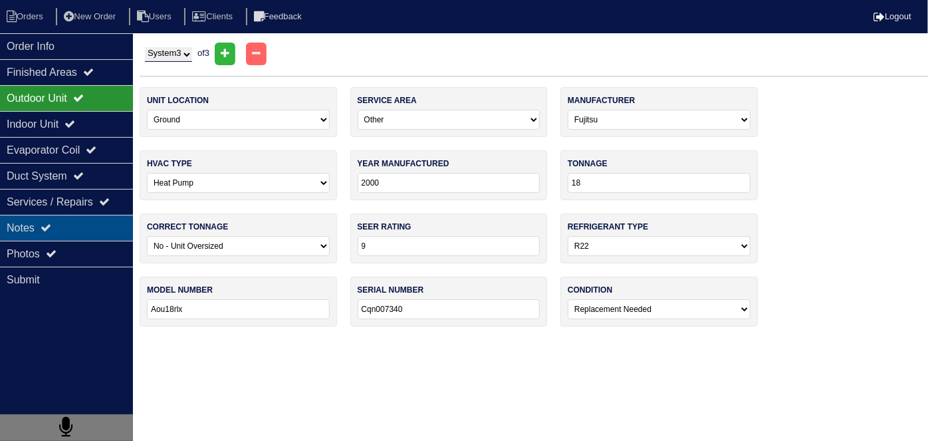
drag, startPoint x: 80, startPoint y: 230, endPoint x: 70, endPoint y: 229, distance: 10.1
click at [78, 230] on div "Notes" at bounding box center [66, 228] width 133 height 26
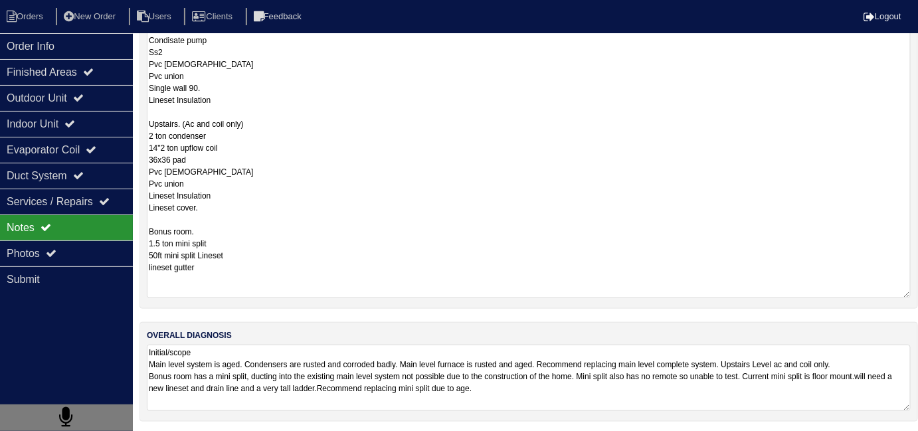
scroll to position [58, 0]
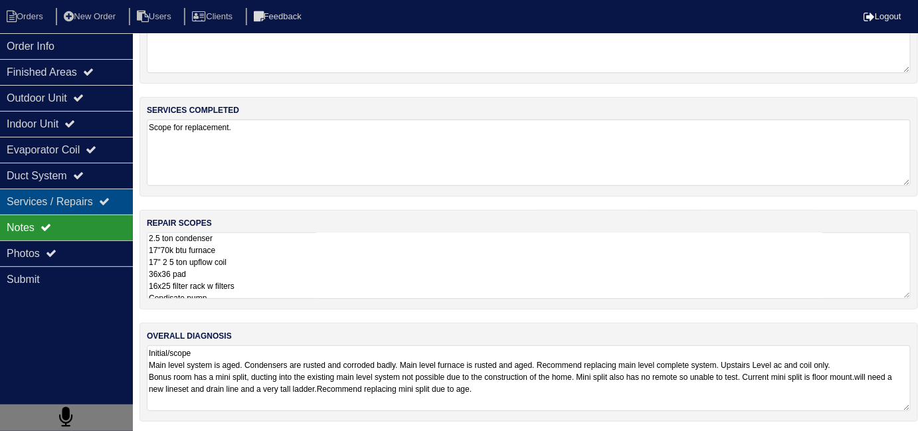
scroll to position [17, 0]
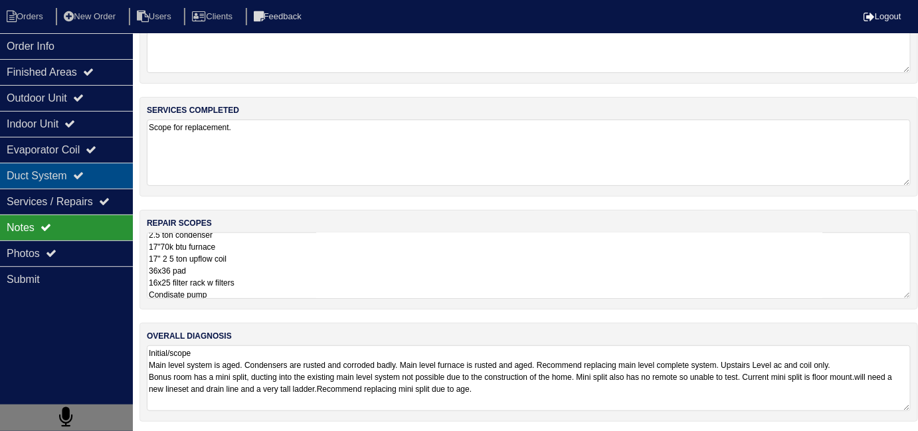
click at [41, 181] on div "Duct System" at bounding box center [66, 176] width 133 height 26
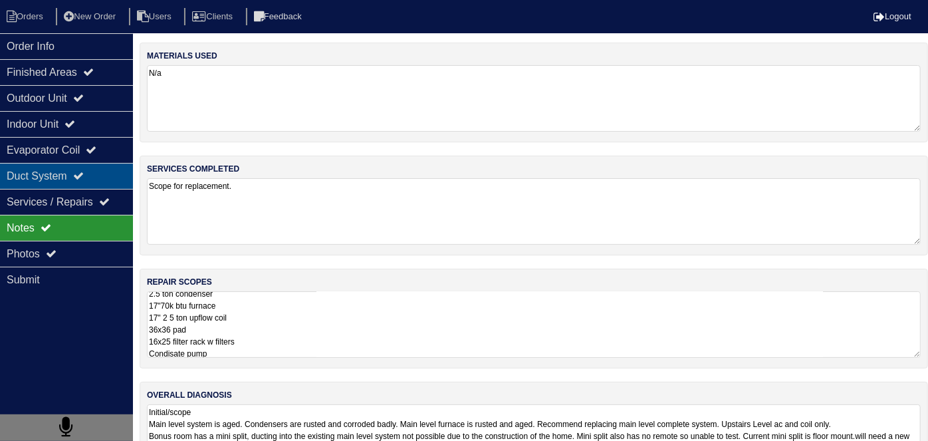
select select "3"
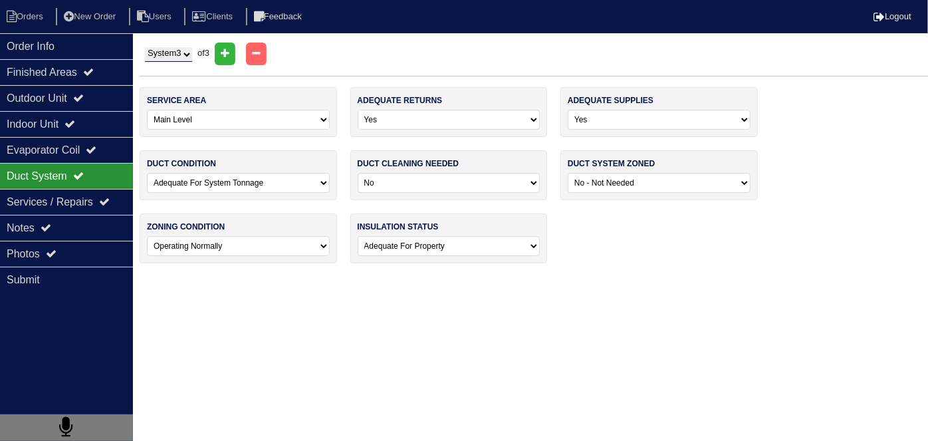
click at [471, 276] on html "Orders New Order Users Clients Feedback Logout Orders New Order Users Clients M…" at bounding box center [464, 138] width 928 height 276
click at [54, 233] on div "Notes" at bounding box center [66, 228] width 133 height 26
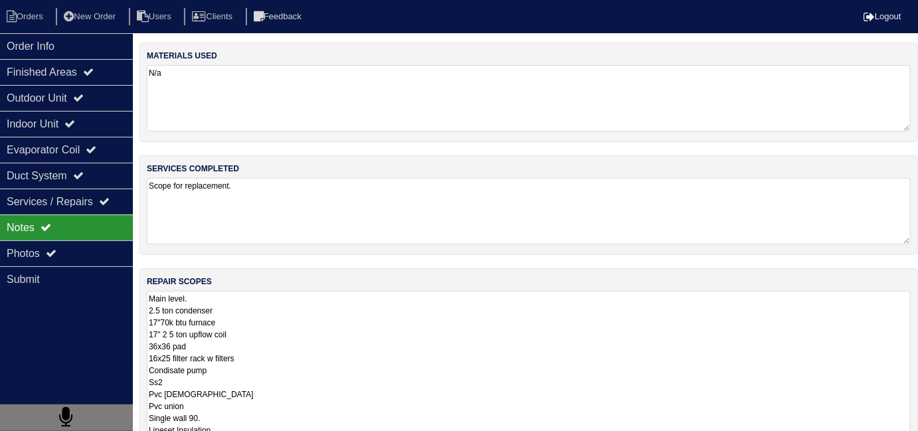
scroll to position [1, 0]
click at [67, 126] on div "Indoor Unit" at bounding box center [66, 124] width 133 height 26
select select "3"
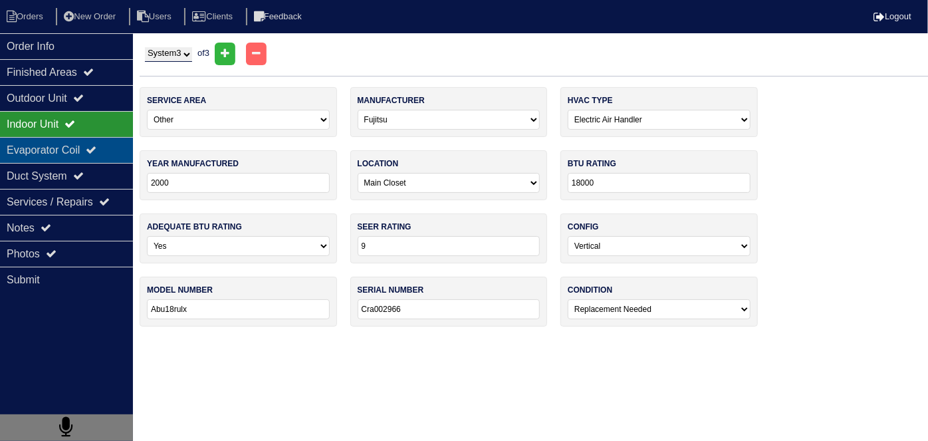
click at [81, 148] on div "Evaporator Coil" at bounding box center [66, 150] width 133 height 26
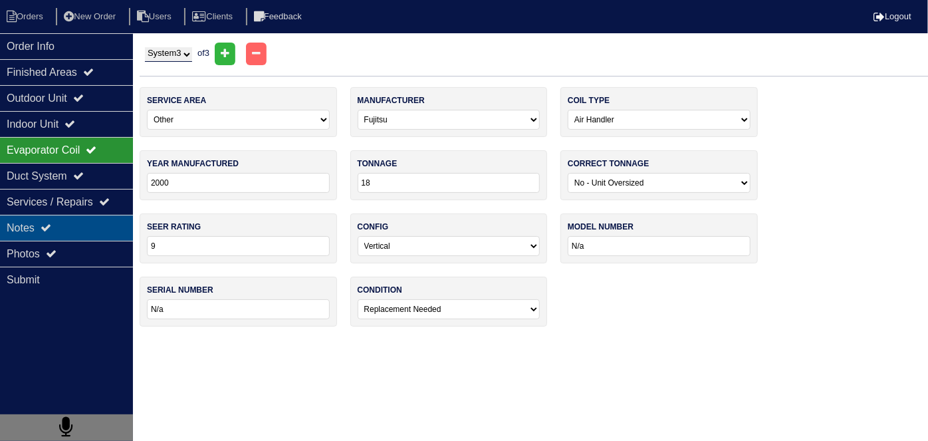
click at [100, 233] on div "Notes" at bounding box center [66, 228] width 133 height 26
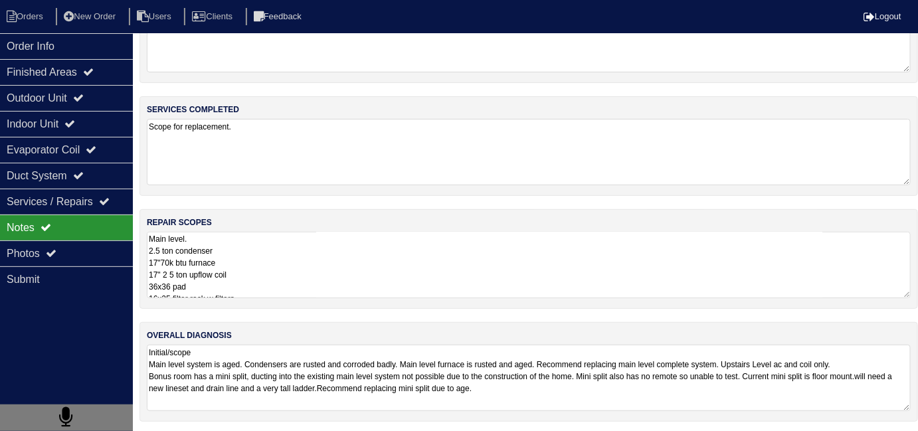
scroll to position [120, 0]
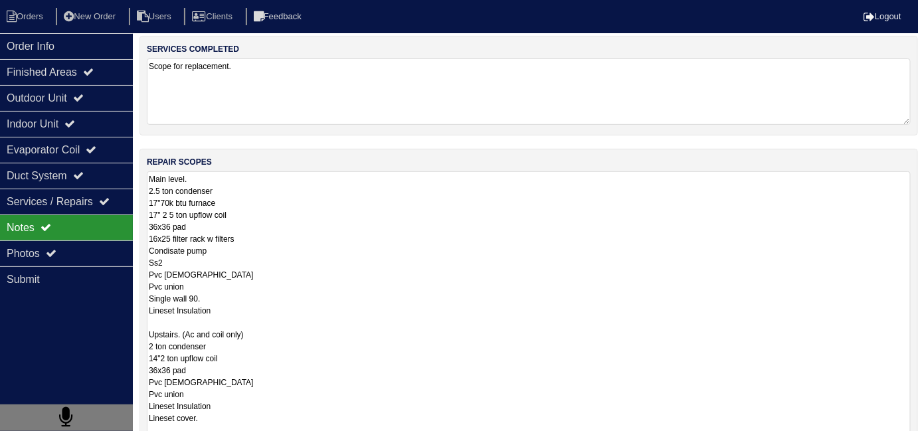
click at [297, 270] on textarea "Main level. 2.5 ton condenser 17"70k btu furnace 17" 2 5 ton upflow coil 36x36 …" at bounding box center [529, 340] width 764 height 338
click at [26, 98] on div "Outdoor Unit" at bounding box center [66, 98] width 133 height 26
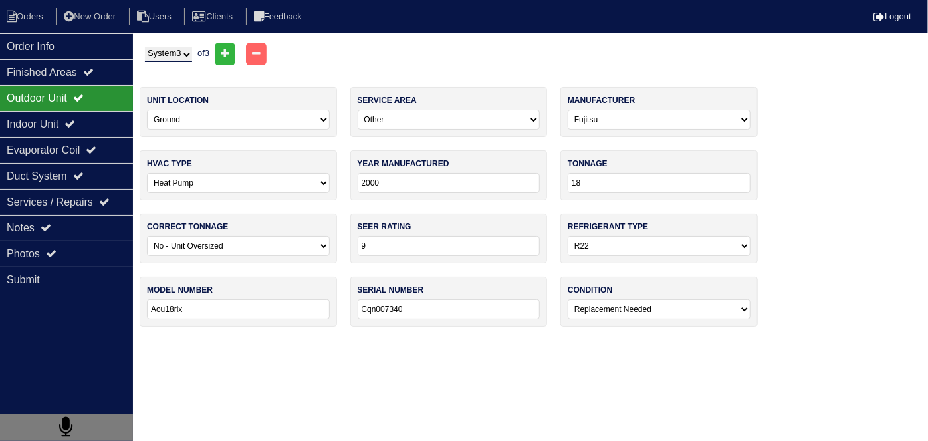
click at [191, 50] on select "System 1 System 2 System 3" at bounding box center [168, 54] width 47 height 15
select select "1"
click at [145, 47] on select "System 1 System 2 System 3" at bounding box center [168, 54] width 47 height 15
select select "0"
select select "Aire-Flo"
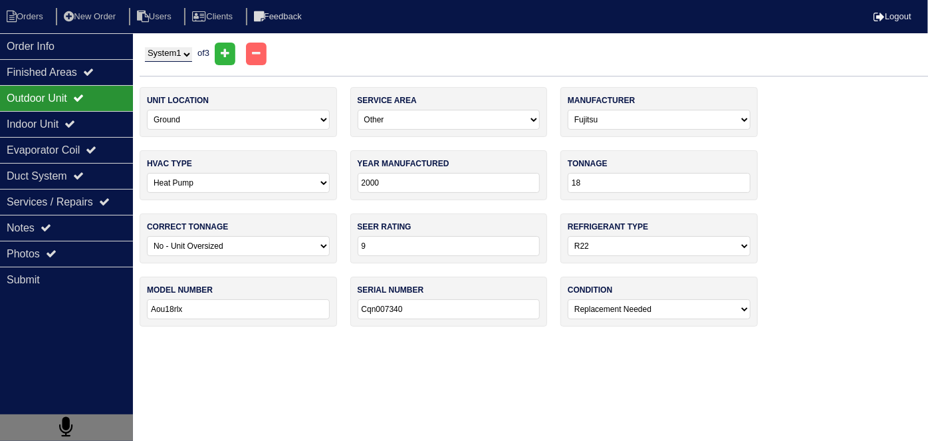
select select "0"
type input "2014"
type input "36"
select select "0"
type input "12"
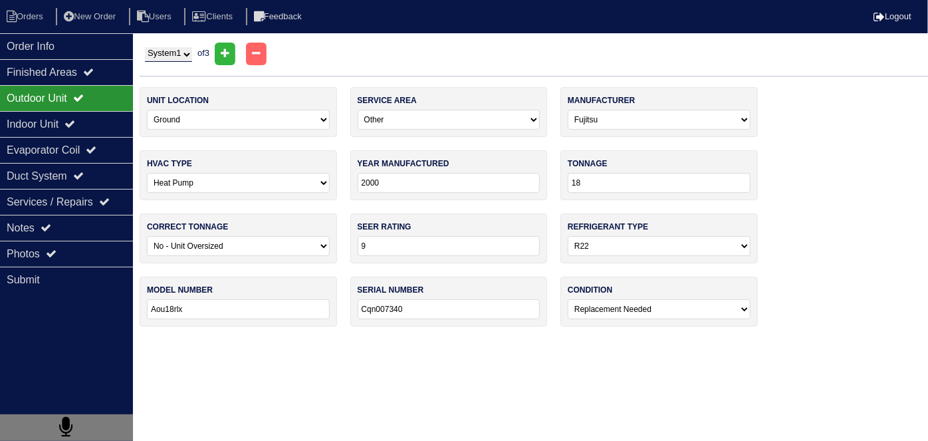
select select "1"
type input "4ac13l30p-7a"
type input "1914k33013"
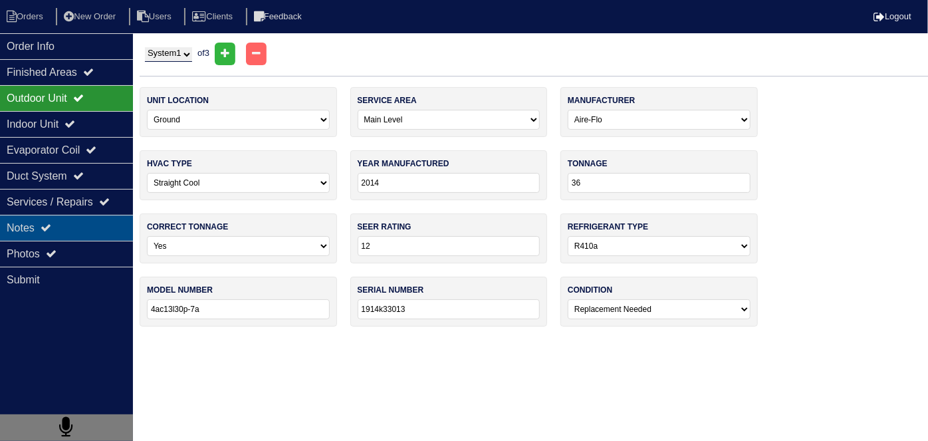
click at [65, 223] on div "Notes" at bounding box center [66, 228] width 133 height 26
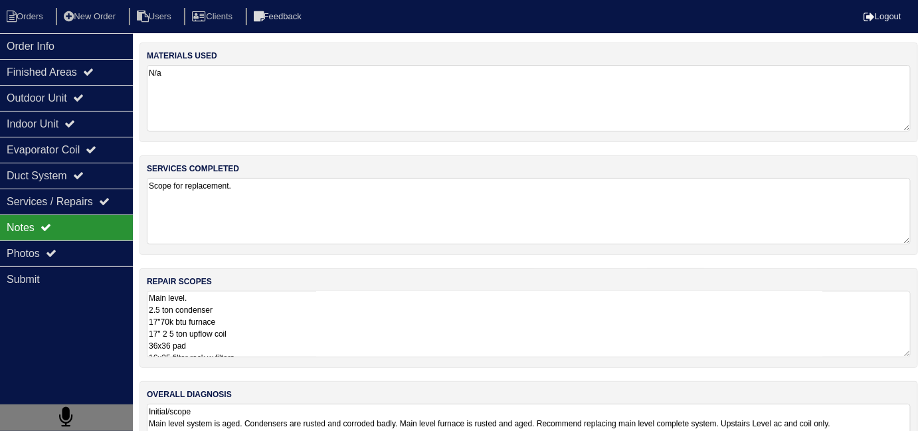
click at [370, 318] on textarea "Main level. 2.5 ton condenser 17"70k btu furnace 17" 2 5 ton upflow coil 36x36 …" at bounding box center [529, 324] width 764 height 66
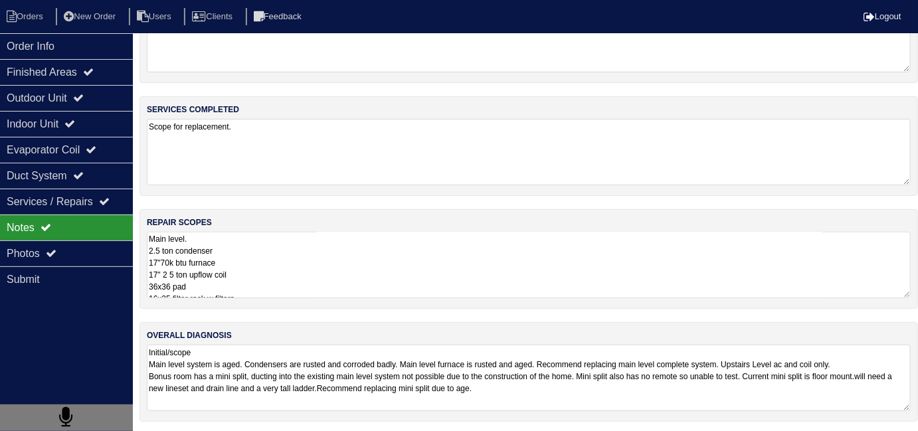
scroll to position [120, 0]
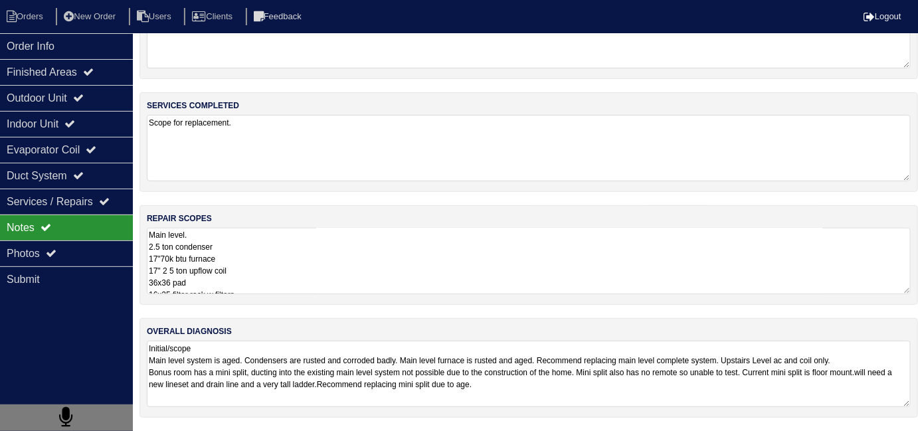
click at [334, 257] on textarea "Main level. 2.5 ton condenser 17"70k btu furnace 17" 2 5 ton upflow coil 36x36 …" at bounding box center [529, 261] width 764 height 66
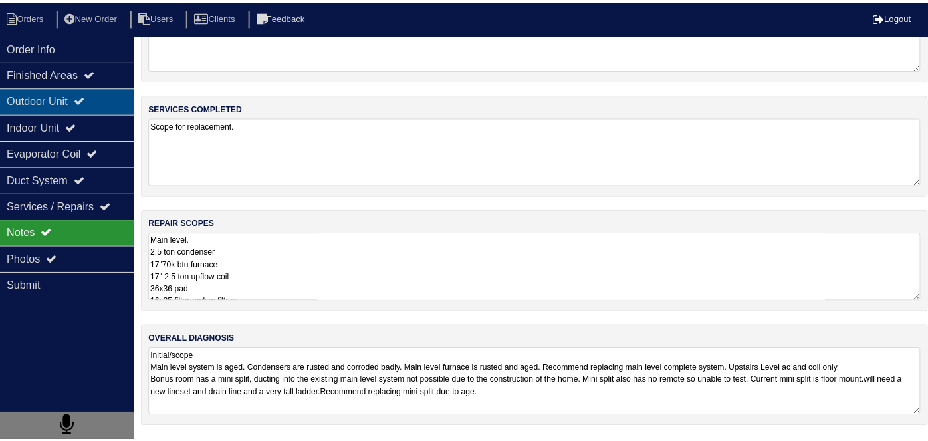
scroll to position [0, 0]
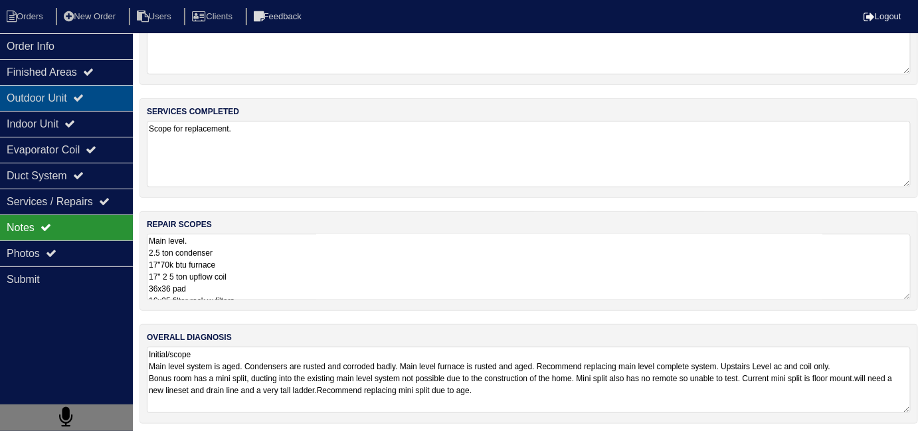
click at [81, 102] on div "Outdoor Unit" at bounding box center [66, 98] width 133 height 26
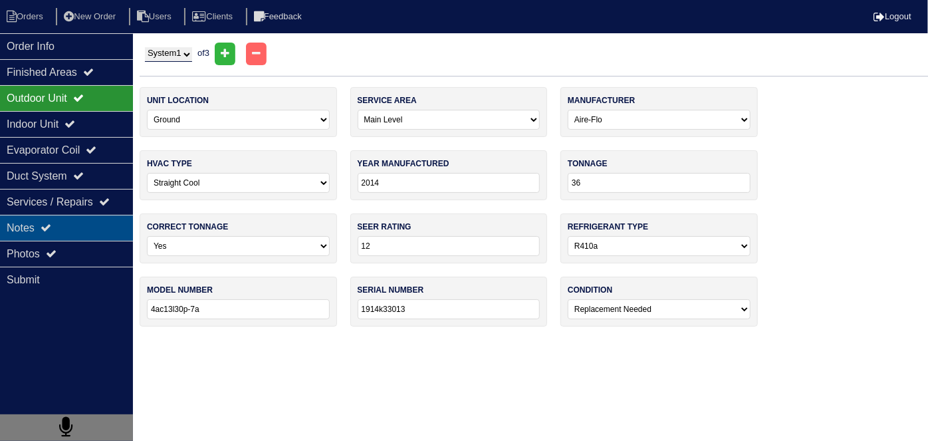
click at [81, 221] on div "Notes" at bounding box center [66, 228] width 133 height 26
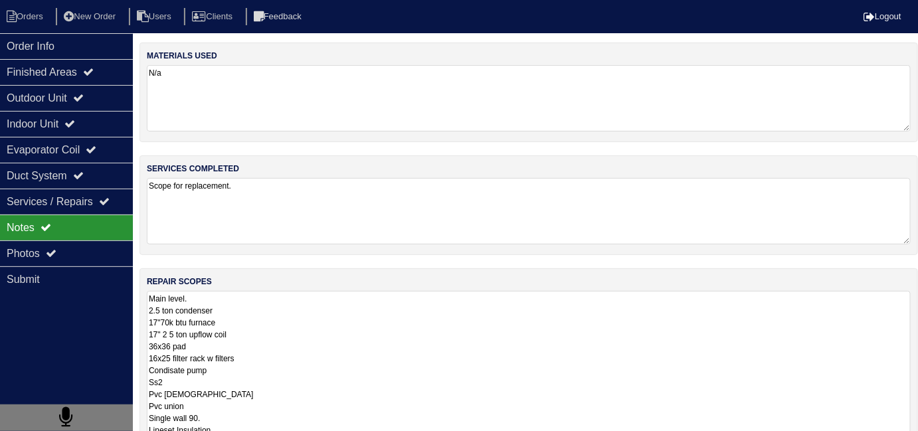
click at [54, 41] on div "Order Info" at bounding box center [66, 46] width 133 height 26
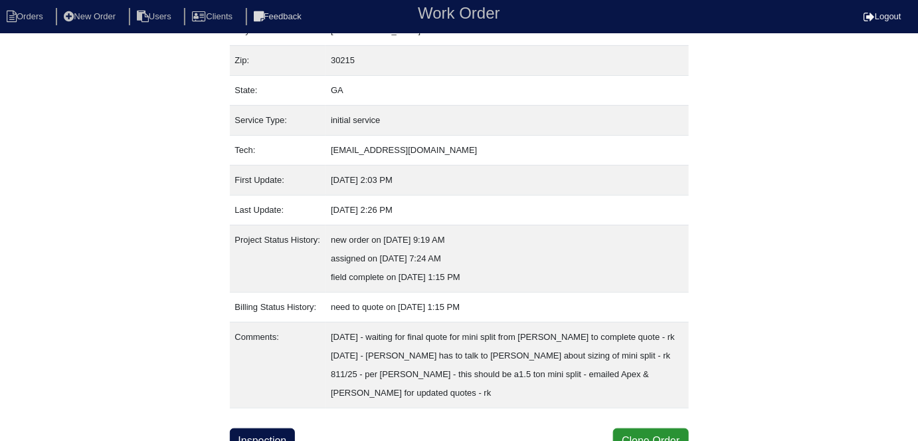
scroll to position [144, 0]
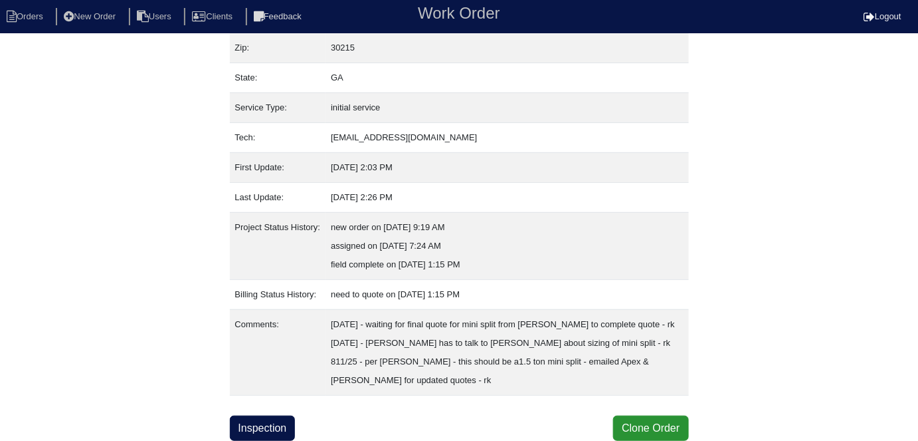
click at [466, 330] on td "8/8/25 - waiting for final quote for mini split from mingledorffs to complete q…" at bounding box center [507, 353] width 363 height 86
click at [250, 425] on link "Inspection" at bounding box center [263, 427] width 66 height 25
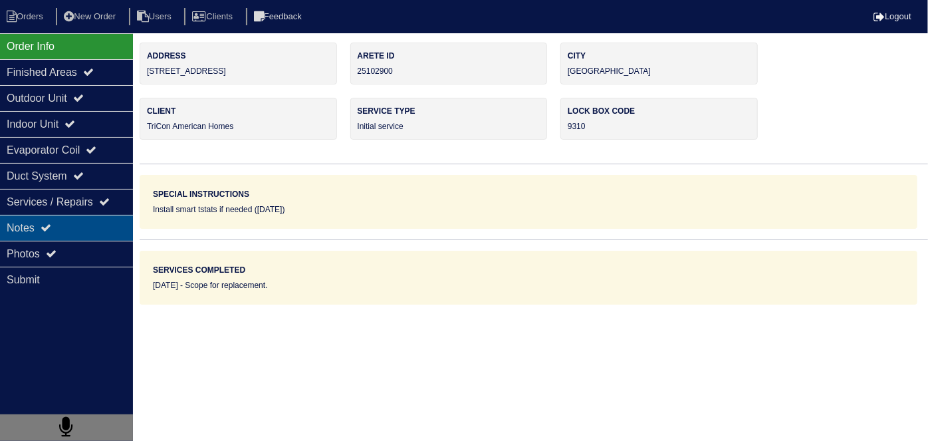
click at [76, 227] on div "Notes" at bounding box center [66, 228] width 133 height 26
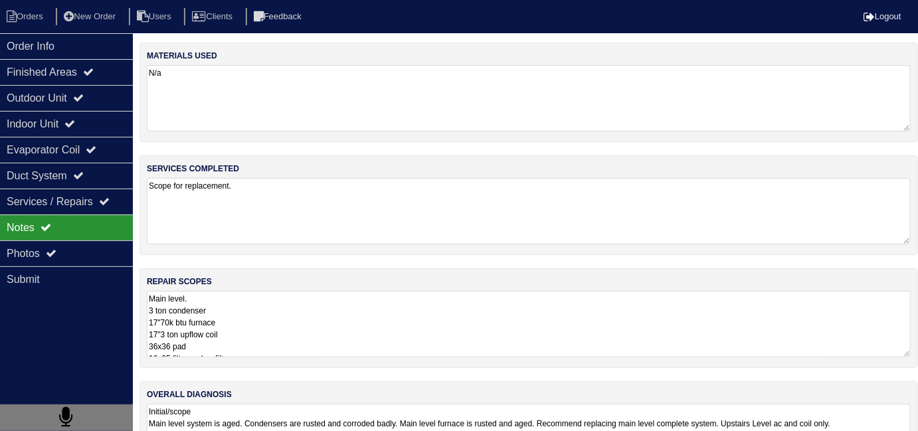
click at [400, 337] on textarea "Main level. 3 ton condenser 17"70k btu furnace 17"3 ton upflow coil 36x36 pad 1…" at bounding box center [529, 324] width 764 height 66
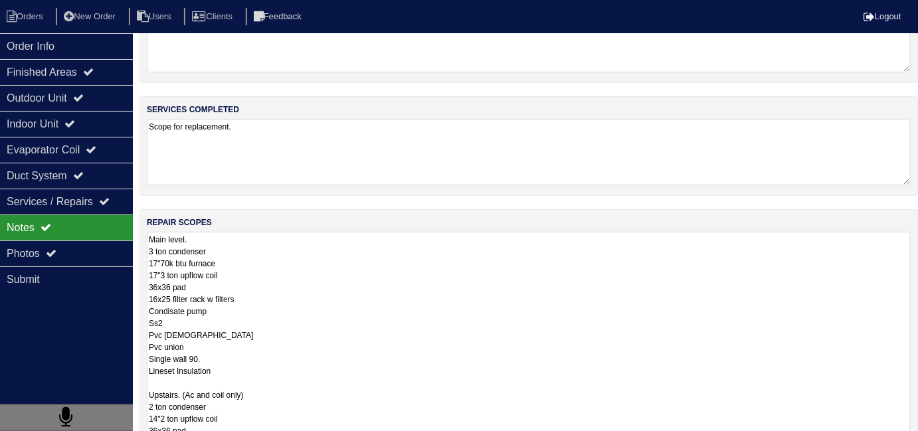
scroll to position [182, 0]
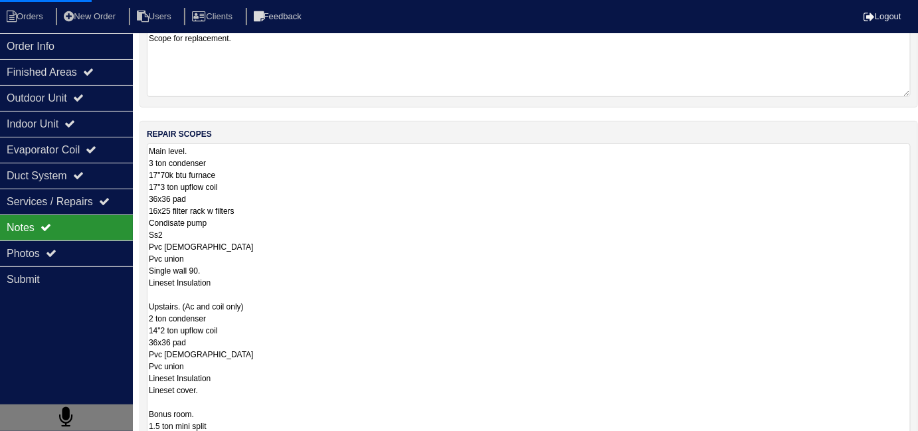
scroll to position [144, 0]
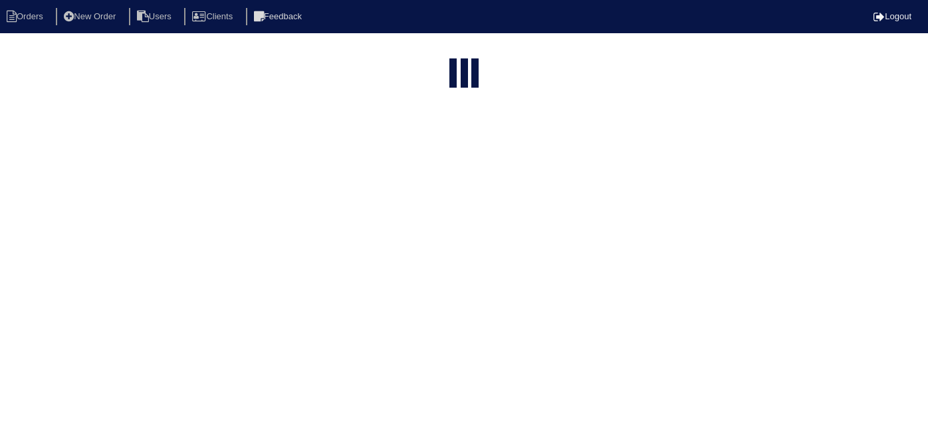
select select "15"
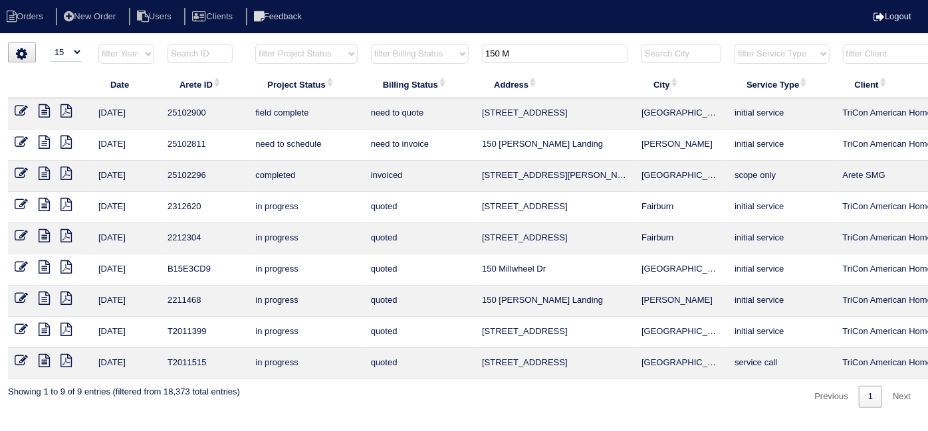
click at [23, 108] on icon at bounding box center [21, 110] width 13 height 13
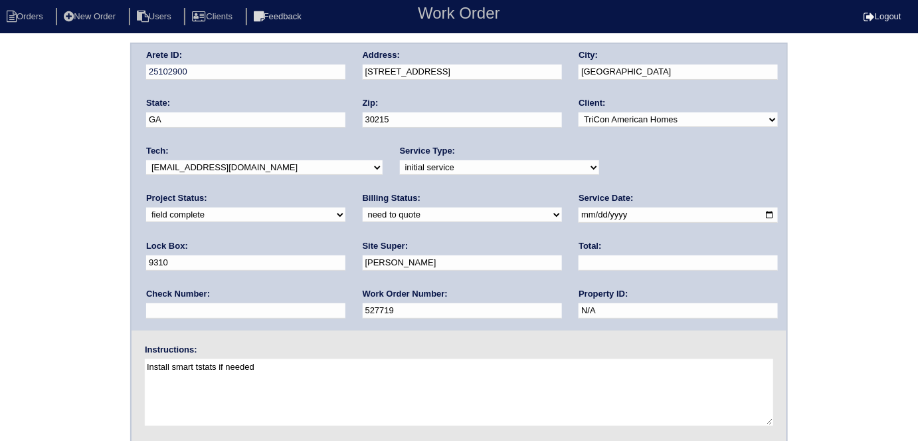
click at [363, 216] on select "need to quote quoted need to invoice invoiced paid warranty purchase order need…" at bounding box center [462, 214] width 199 height 15
click at [363, 207] on select "need to quote quoted need to invoice invoiced paid warranty purchase order need…" at bounding box center [462, 214] width 199 height 15
click at [363, 209] on select "need to quote quoted need to invoice invoiced paid warranty purchase order need…" at bounding box center [462, 214] width 199 height 15
select select "quoted"
click at [363, 207] on select "need to quote quoted need to invoice invoiced paid warranty purchase order need…" at bounding box center [462, 214] width 199 height 15
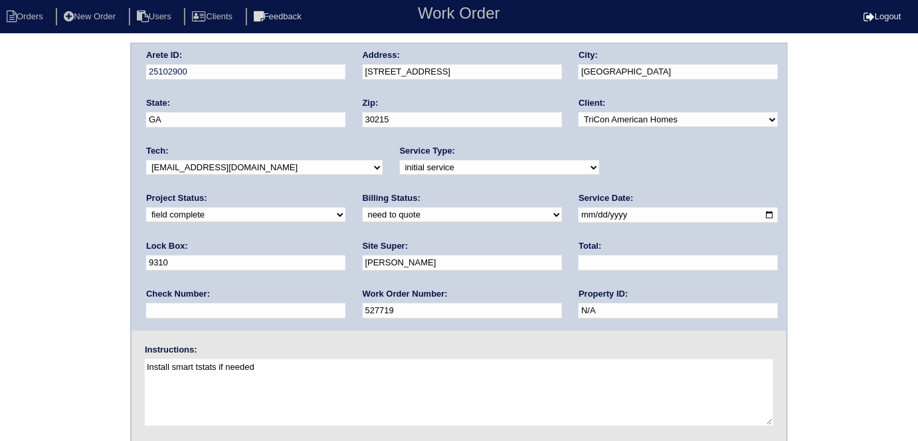
click at [579, 266] on input "text" at bounding box center [678, 262] width 199 height 15
type input "13850.00"
drag, startPoint x: 484, startPoint y: 73, endPoint x: 352, endPoint y: 68, distance: 131.7
click at [352, 68] on div "Arete ID: 25102900 Address: 150 Morning Mist Way City: Fayetteville State: GA Z…" at bounding box center [459, 187] width 655 height 286
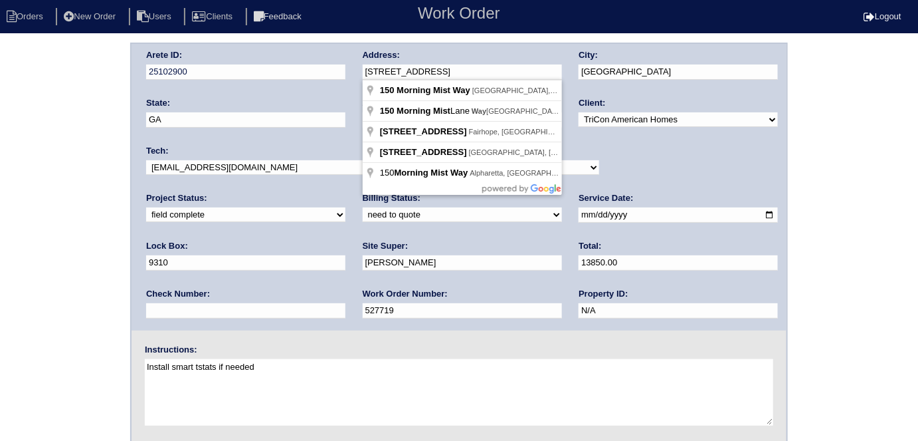
click at [0, 229] on div "Arete ID: 25102900 Address: 150 Morning Mist Way City: Fayetteville State: GA Z…" at bounding box center [459, 312] width 918 height 538
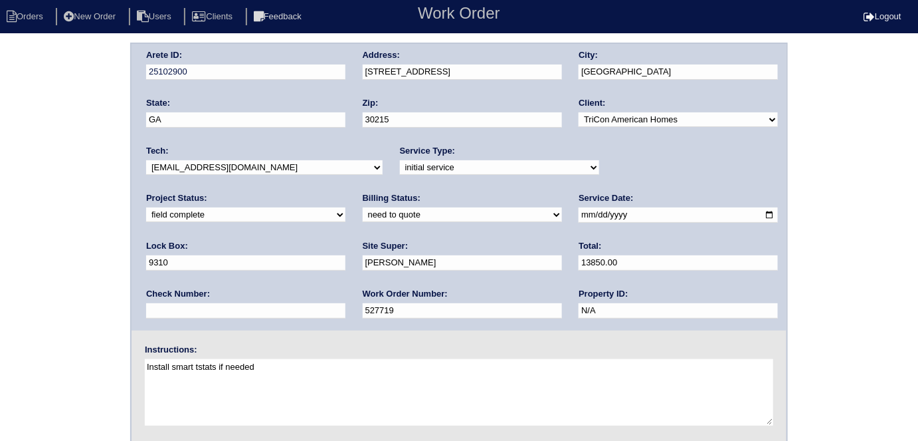
click at [0, 233] on div "Arete ID: 25102900 Address: 150 Morning Mist Way City: Fayetteville State: GA Z…" at bounding box center [459, 312] width 918 height 538
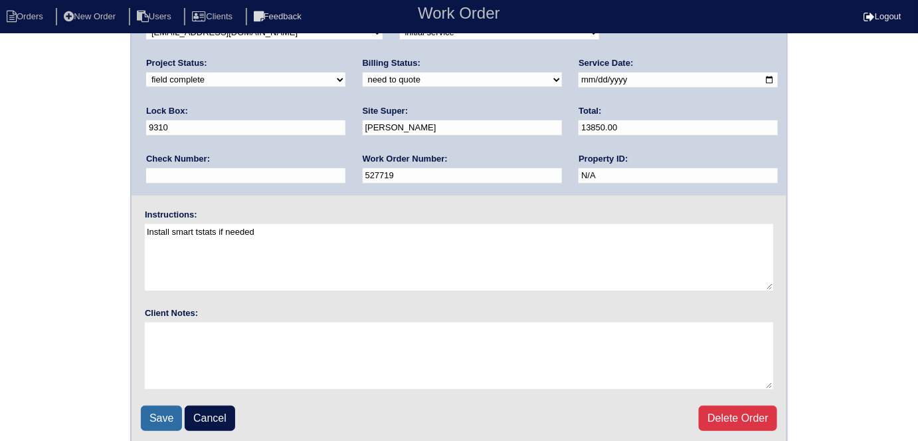
scroll to position [136, 0]
click at [154, 417] on input "Save" at bounding box center [161, 416] width 41 height 25
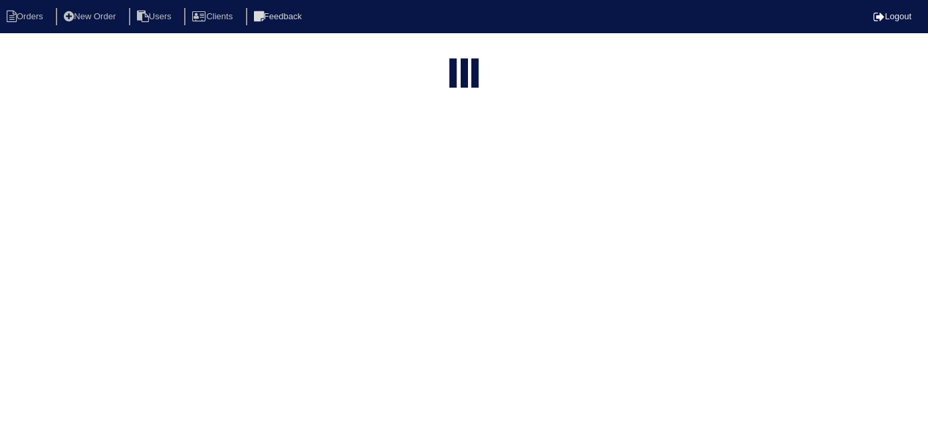
select select "15"
